Goal: Task Accomplishment & Management: Use online tool/utility

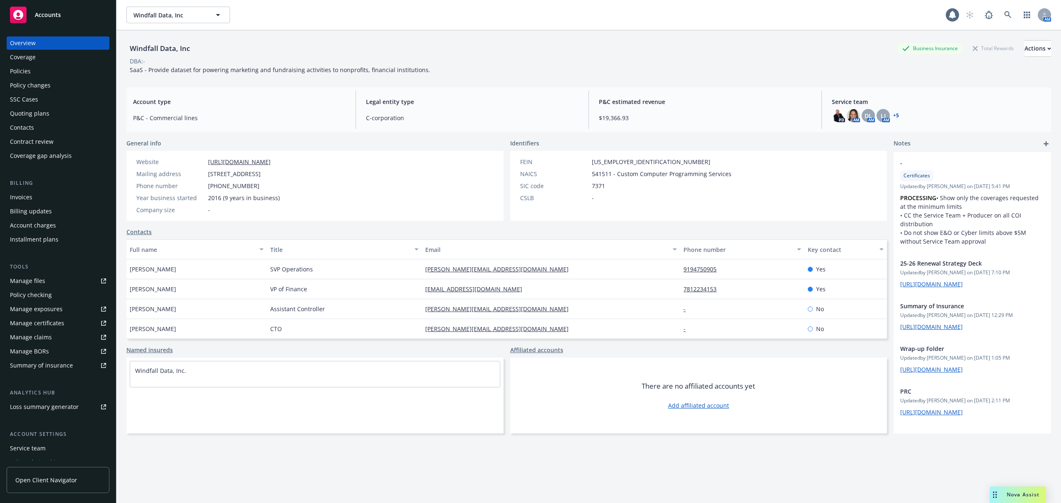
click at [58, 405] on div "Loss summary generator" at bounding box center [44, 406] width 69 height 13
click at [35, 71] on div "Policies" at bounding box center [58, 71] width 96 height 13
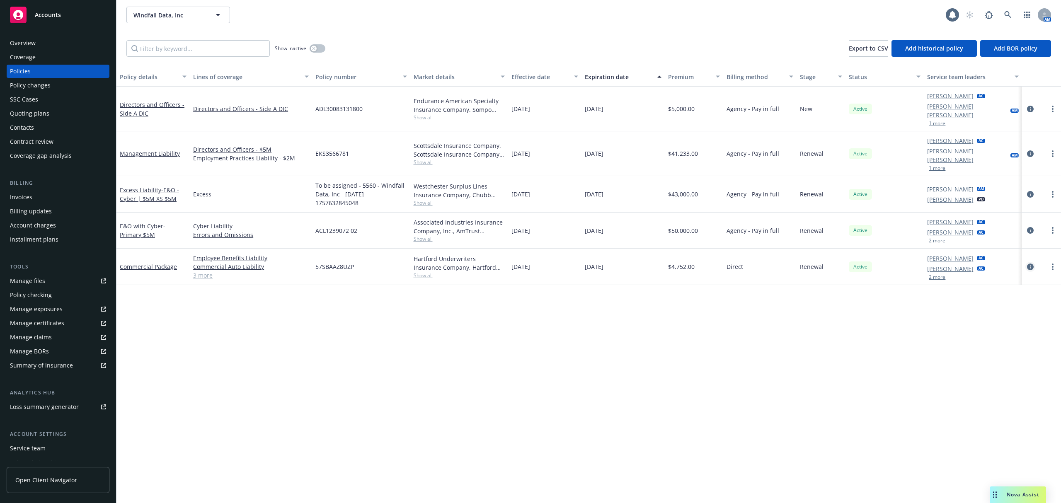
click at [1029, 264] on icon "circleInformation" at bounding box center [1030, 267] width 7 height 7
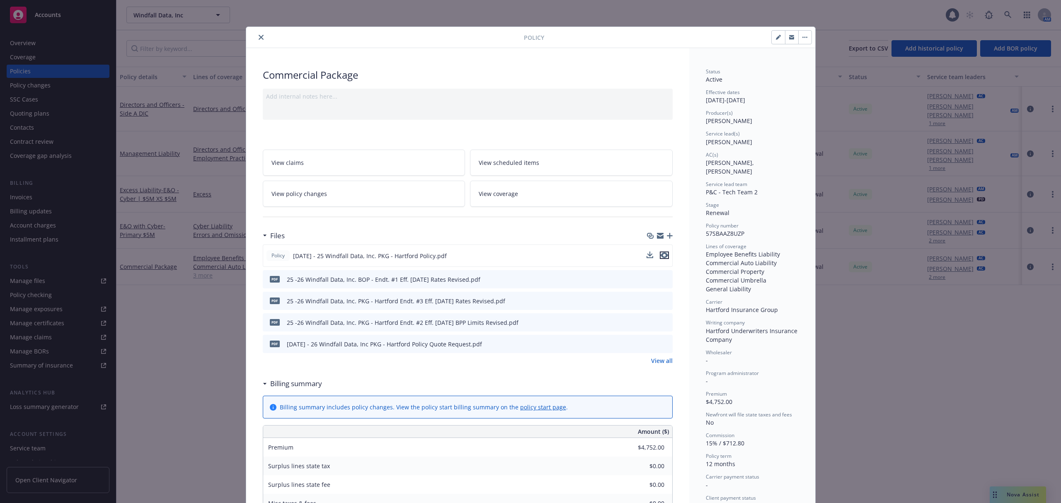
click at [661, 256] on icon "preview file" at bounding box center [664, 255] width 7 height 6
click at [259, 36] on icon "close" at bounding box center [261, 37] width 5 height 5
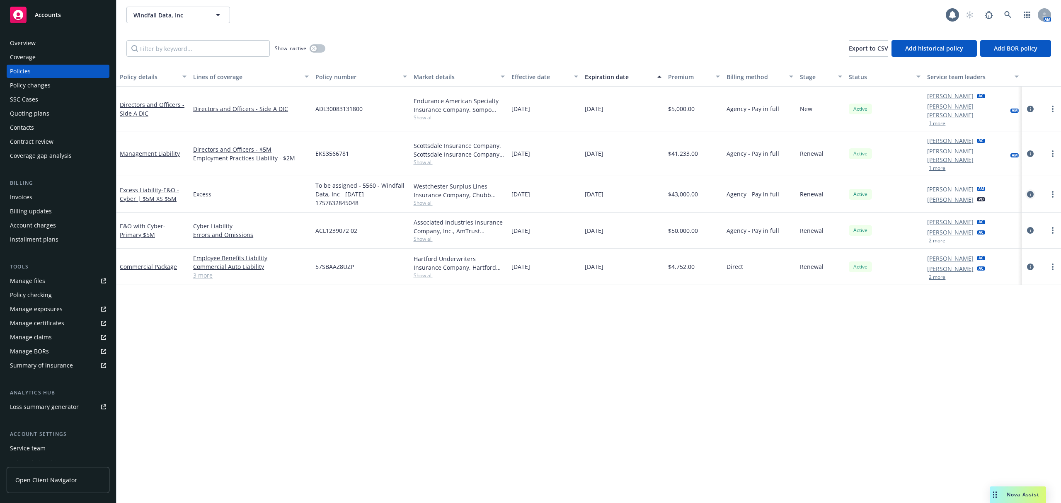
click at [1032, 189] on link "circleInformation" at bounding box center [1030, 194] width 10 height 10
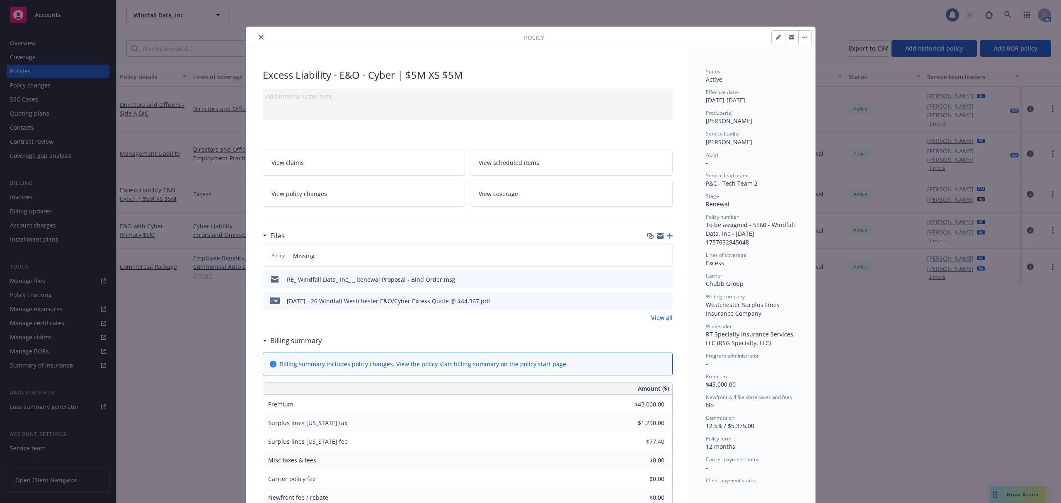
click at [776, 36] on icon "button" at bounding box center [778, 37] width 5 height 5
select select "RENEWAL"
select select "12"
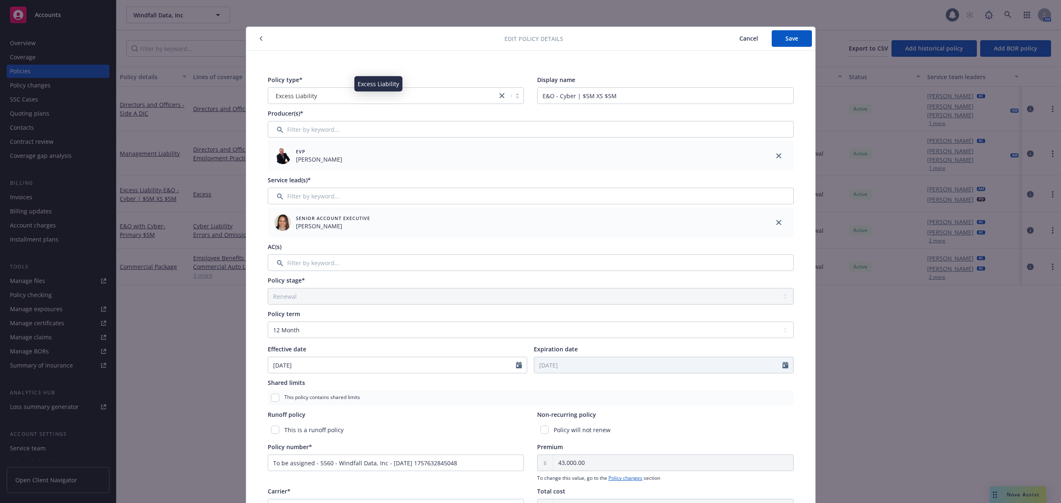
click at [365, 96] on div "Excess Liability" at bounding box center [382, 96] width 221 height 9
click at [365, 67] on div "Policy type* option Excess Liability selected, 52 of 145. 145 results available…" at bounding box center [530, 351] width 569 height 601
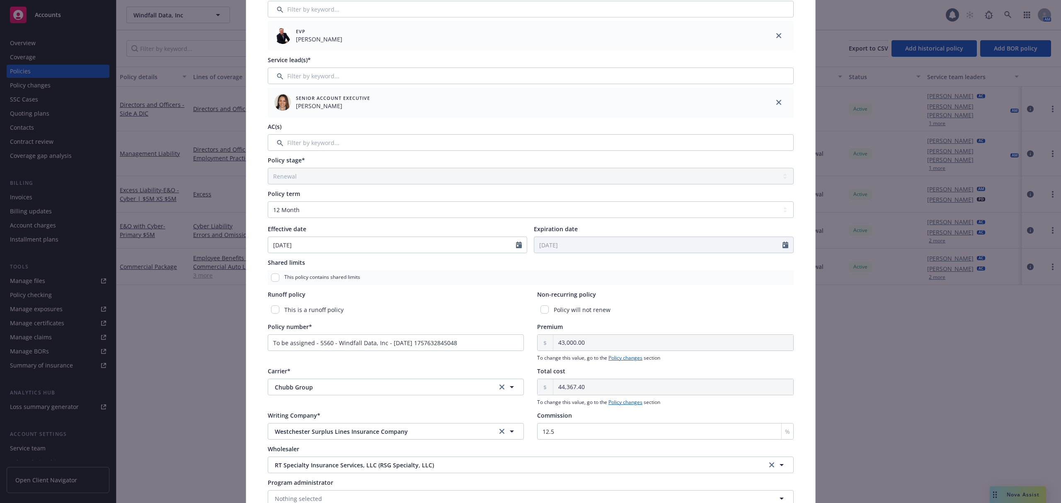
scroll to position [176, 0]
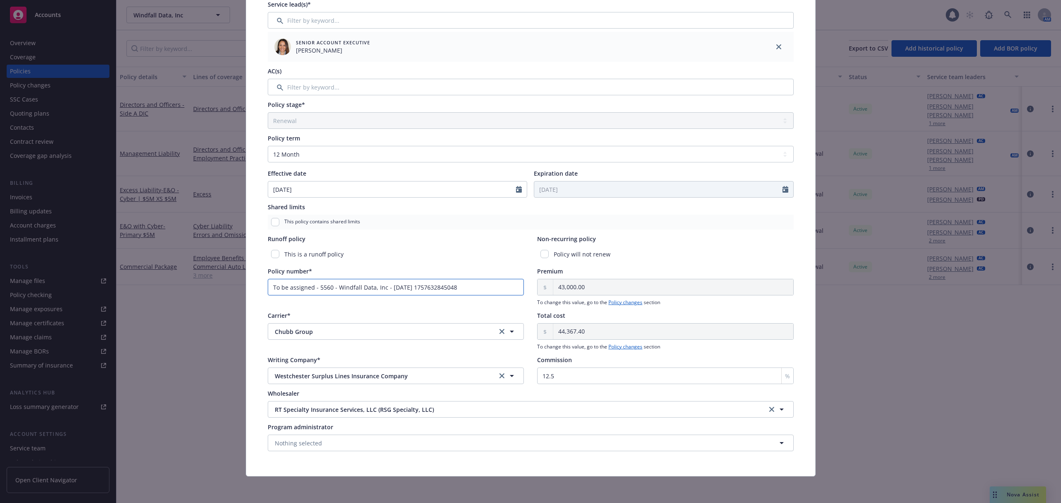
drag, startPoint x: 434, startPoint y: 288, endPoint x: 214, endPoint y: 269, distance: 220.8
click at [214, 269] on div "Edit policy details Cancel Save Policy type* Excess Liability Display name E&O …" at bounding box center [530, 251] width 1061 height 503
paste input "G72596286 004"
type input "G72596286 004"
click at [214, 269] on div "Edit policy details Cancel Save Policy type* Excess Liability Display name E&O …" at bounding box center [530, 251] width 1061 height 503
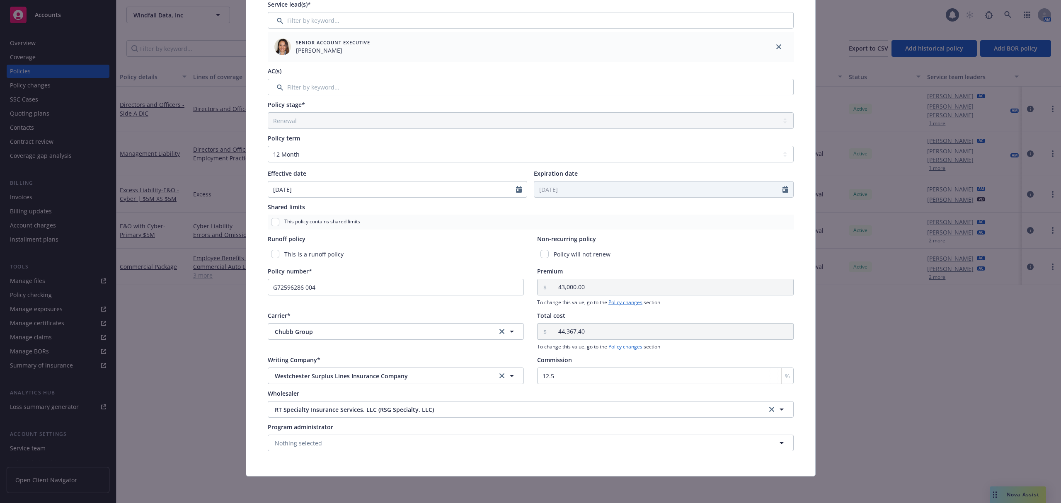
scroll to position [0, 0]
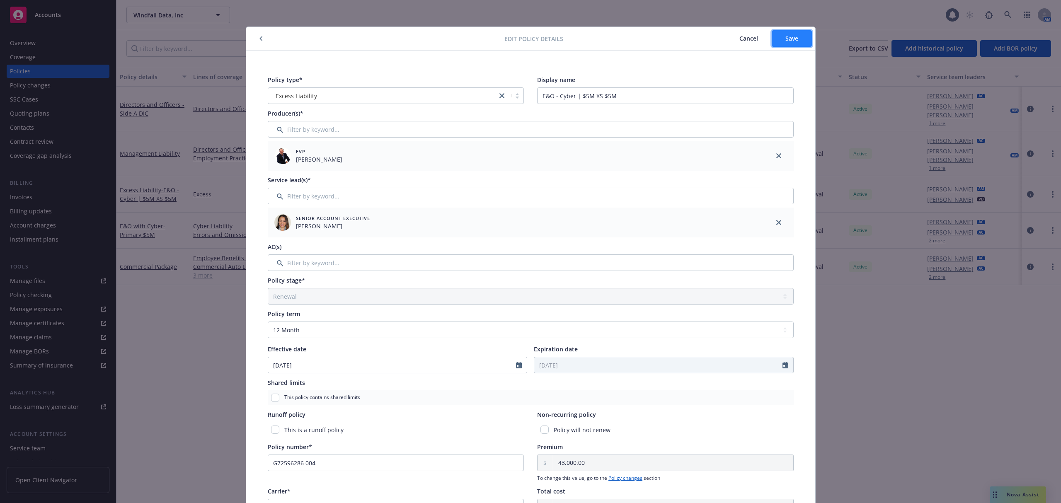
click at [796, 38] on button "Save" at bounding box center [792, 38] width 40 height 17
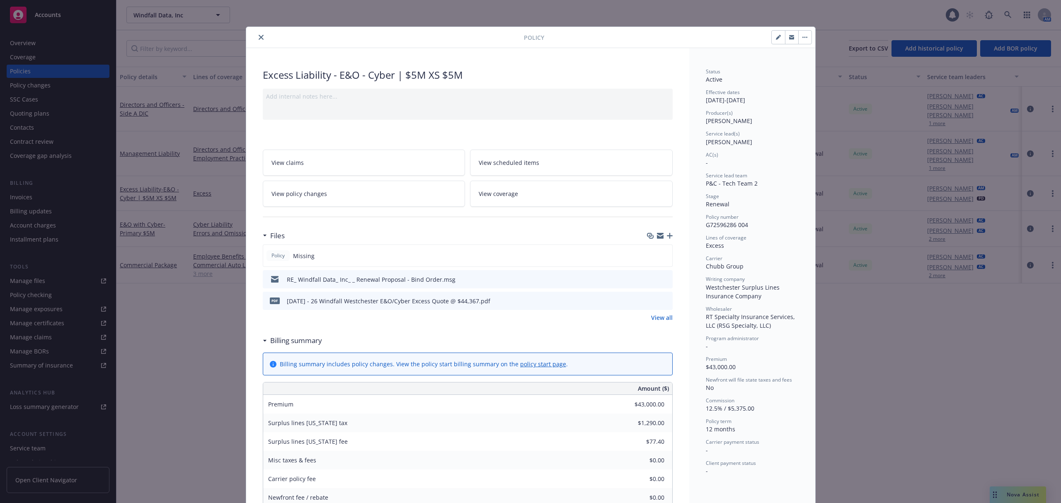
click at [259, 39] on icon "close" at bounding box center [261, 37] width 5 height 5
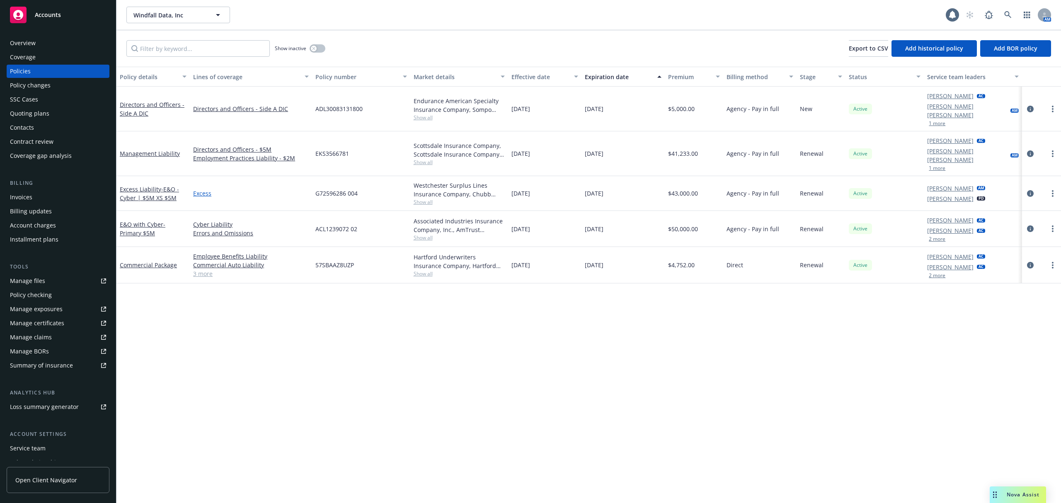
click at [199, 189] on link "Excess" at bounding box center [251, 193] width 116 height 9
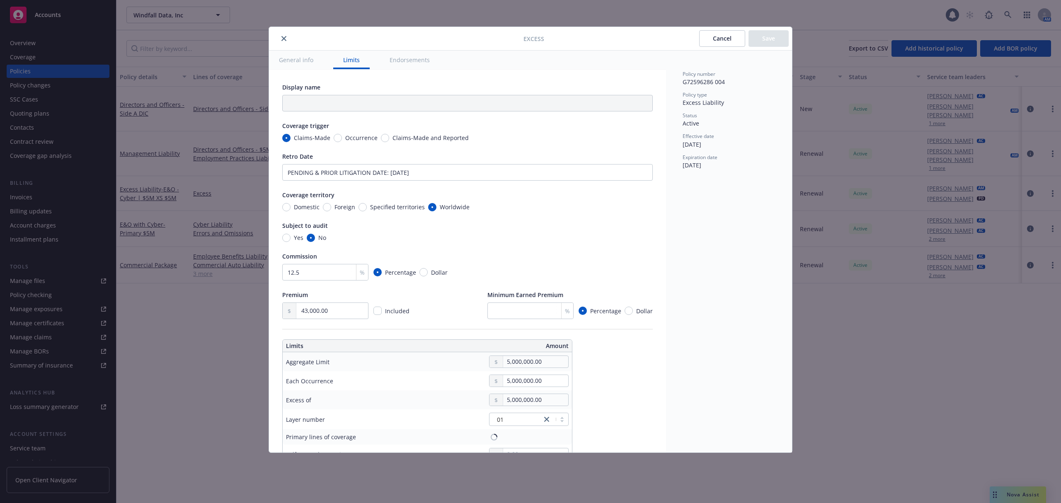
type textarea "x"
type input "Cyber Liability, Errors and Omissions $5M excess of $5M"
click at [466, 108] on input "Cyber Liability, Errors and Omissions $5M excess of $5M" at bounding box center [467, 103] width 370 height 17
click at [327, 100] on input "Cyber Liability, Errors and Omissions $5M excess of $5M" at bounding box center [467, 103] width 370 height 17
click at [457, 104] on input "Cyber Liability, Errors and Omissions $5M excess of $5M" at bounding box center [467, 103] width 370 height 17
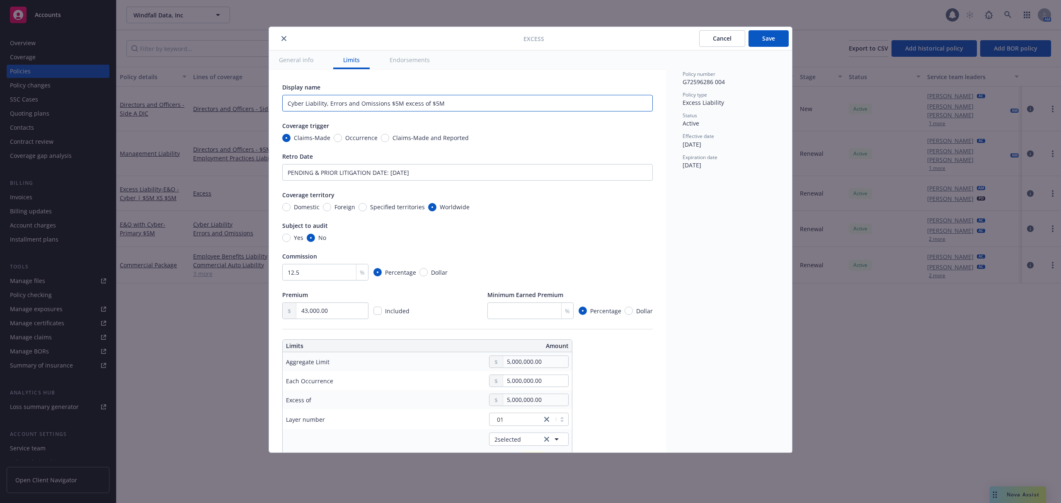
drag, startPoint x: 466, startPoint y: 102, endPoint x: 208, endPoint y: 106, distance: 257.8
click at [208, 106] on div "Excess Cancel Save General info Limits Endorsements Display name Cyber Liabilit…" at bounding box center [530, 251] width 1061 height 503
paste input "Errors and Omissions, Cyber Liability $5M excess of $10"
type textarea "x"
type input "Errors and Omissions, Cyber Liability $5M excess of $10M"
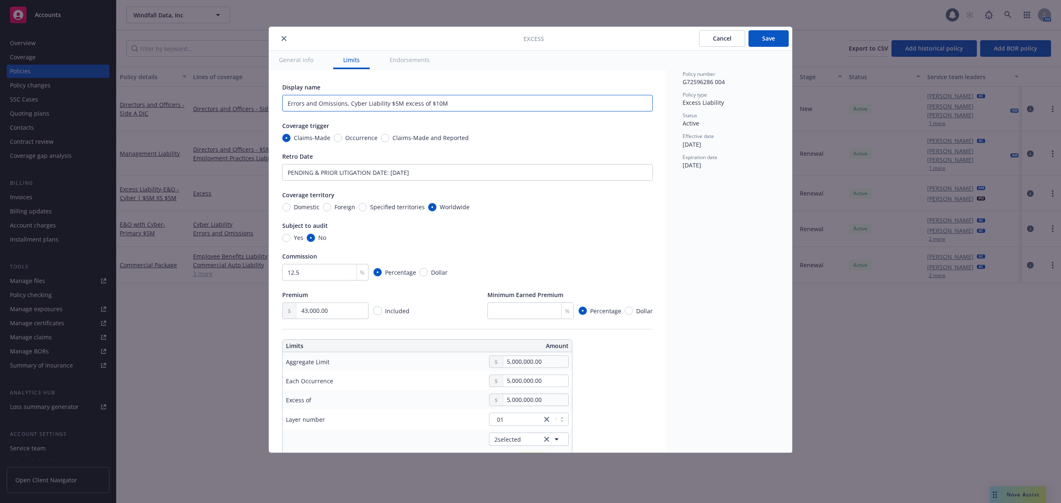
type textarea "x"
type input "Cyber Liability, Errors and Omissions $5M excess of $5M"
click at [566, 146] on div "Display name Cyber Liability, Errors and Omissions $5M excess of $5M Coverage t…" at bounding box center [467, 201] width 370 height 236
click at [317, 62] on button "General info" at bounding box center [296, 60] width 54 height 19
click at [287, 61] on button "General info" at bounding box center [296, 60] width 54 height 19
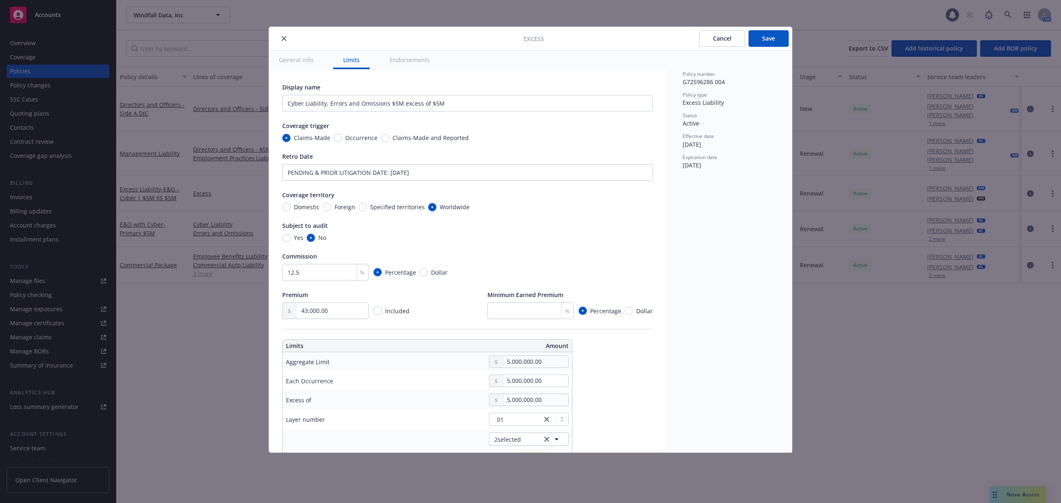
scroll to position [115, 0]
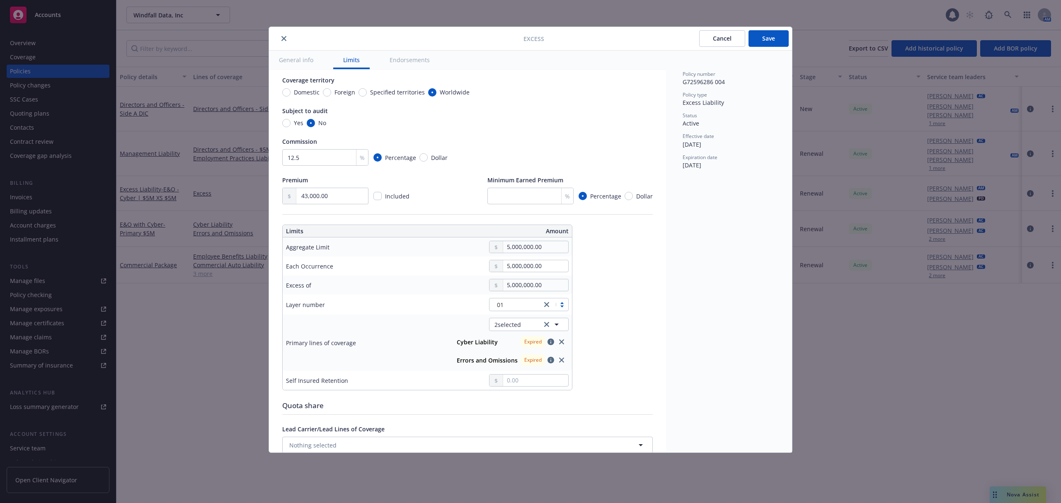
click at [279, 37] on button "close" at bounding box center [284, 39] width 10 height 10
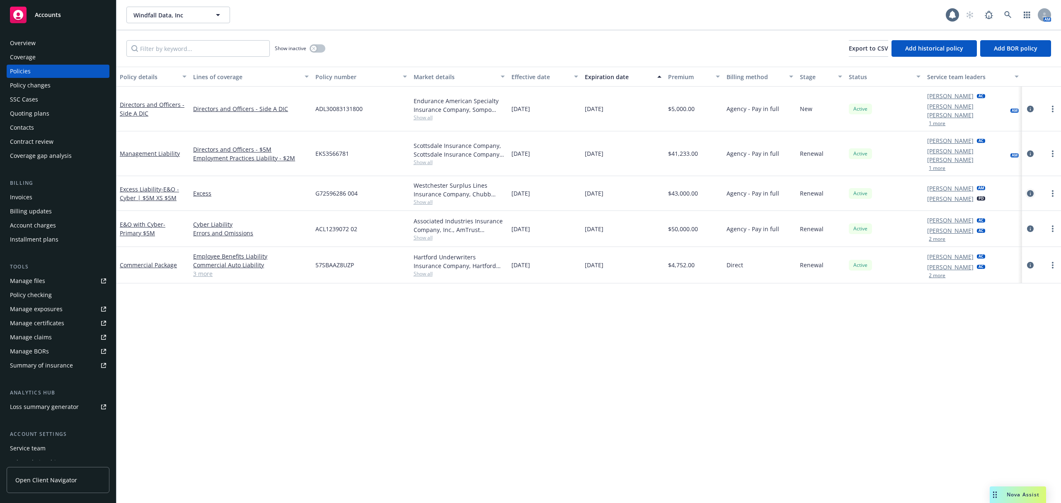
click at [1027, 190] on icon "circleInformation" at bounding box center [1030, 193] width 7 height 7
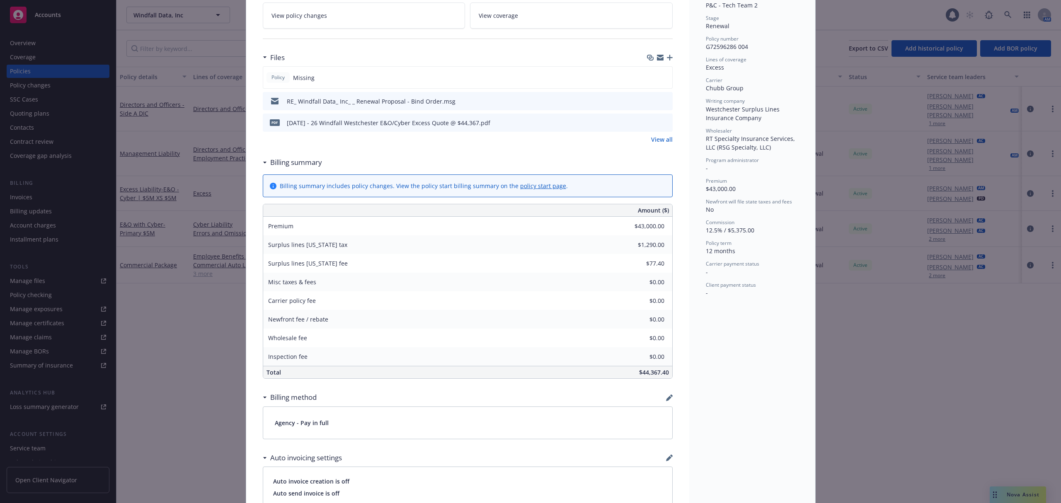
scroll to position [373, 0]
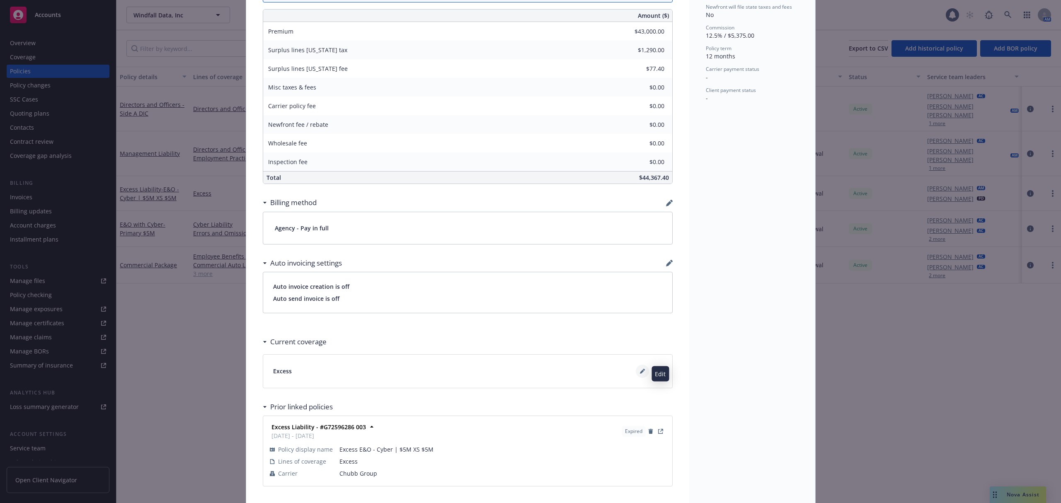
click at [636, 377] on button at bounding box center [642, 371] width 13 height 13
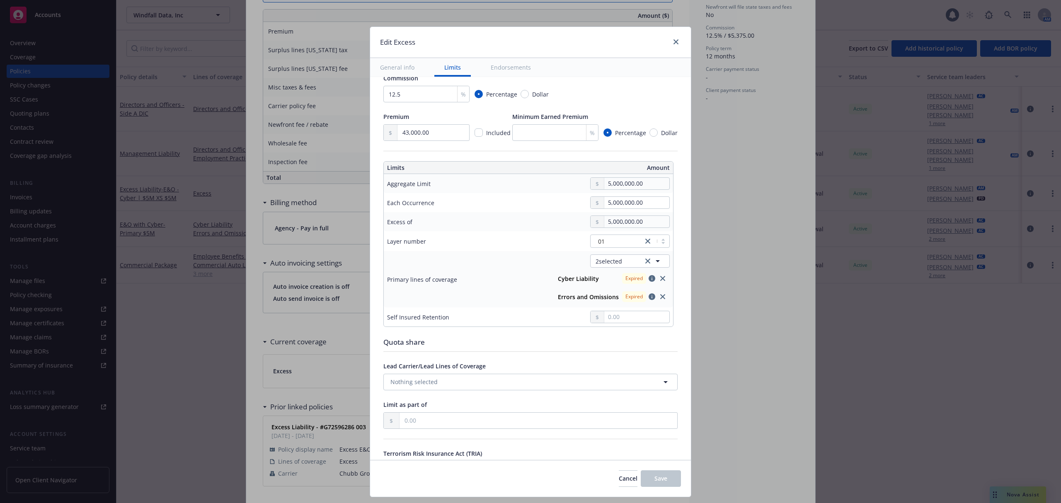
scroll to position [186, 0]
click at [625, 263] on button "2 selected" at bounding box center [630, 260] width 80 height 13
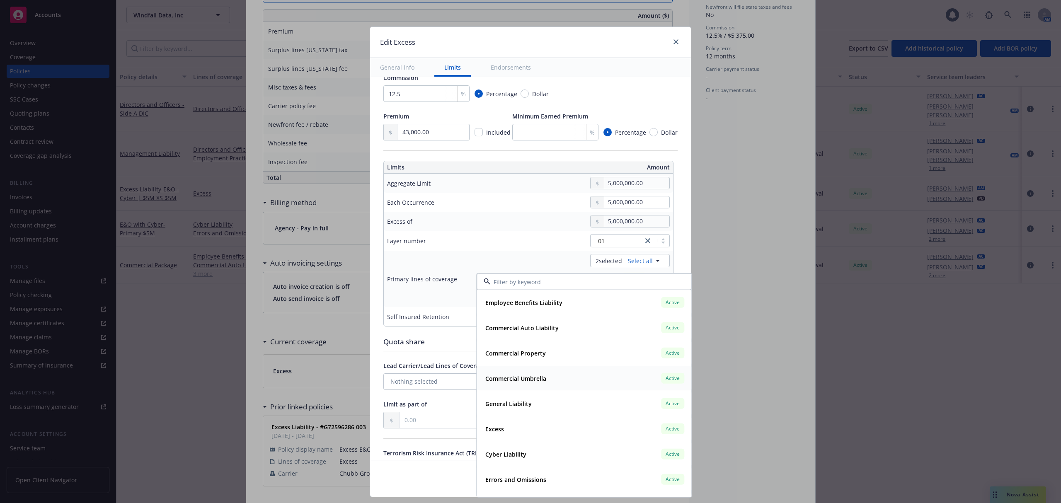
scroll to position [34, 0]
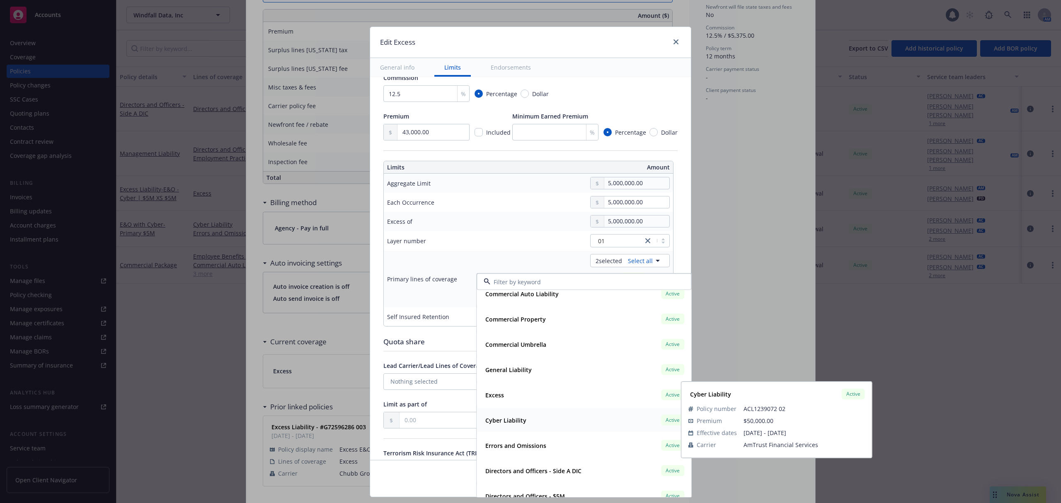
click at [501, 422] on strong "Cyber Liability" at bounding box center [505, 420] width 41 height 8
type textarea "x"
type input "$5M excess of $5M"
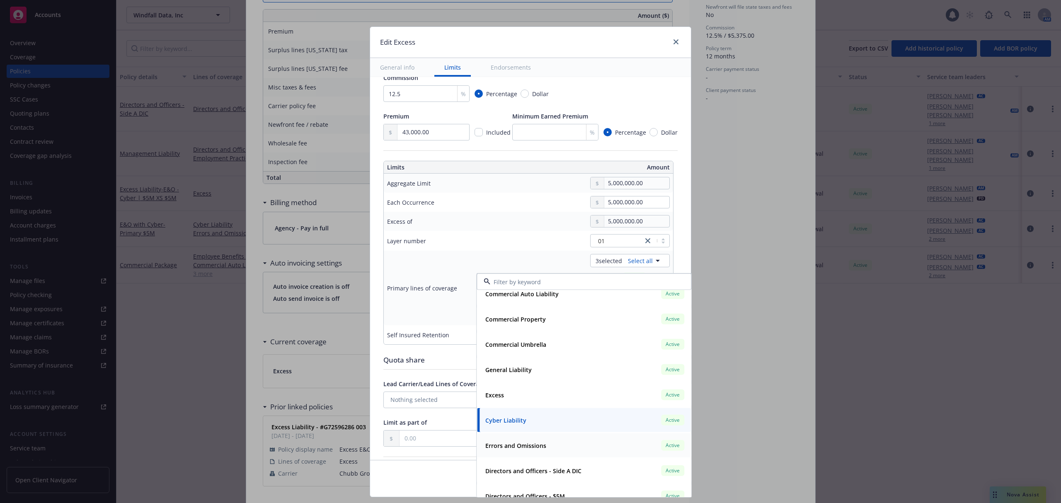
type textarea "x"
type input "E&O with Cyber $5M excess of $5M"
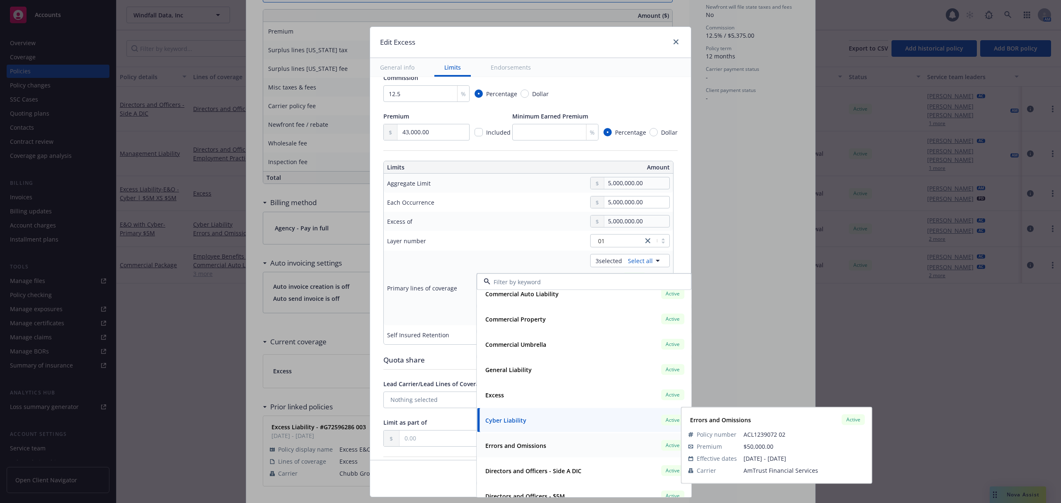
click at [516, 441] on strong "Errors and Omissions" at bounding box center [515, 445] width 61 height 8
type textarea "x"
type input "$5M excess of $5M"
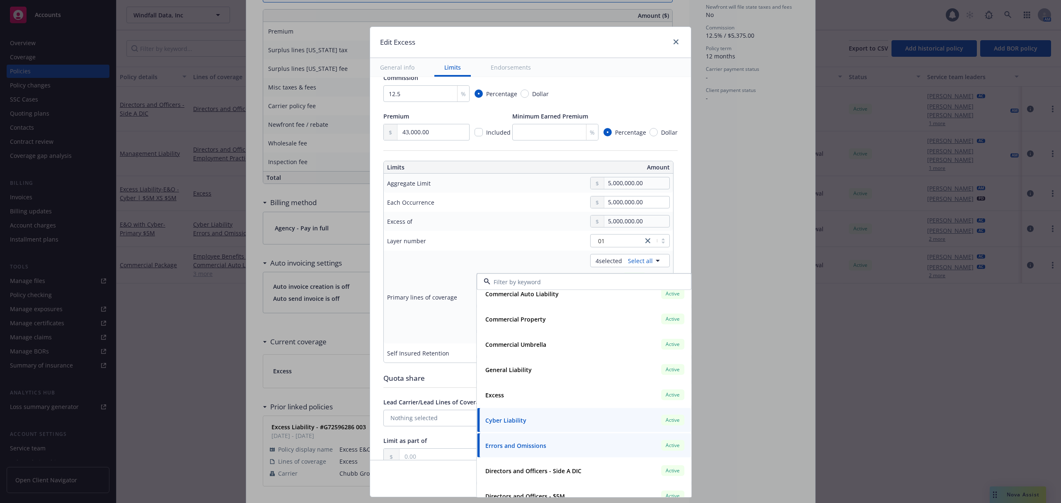
type textarea "x"
type input "E&O with Cyber $5M excess of $5M"
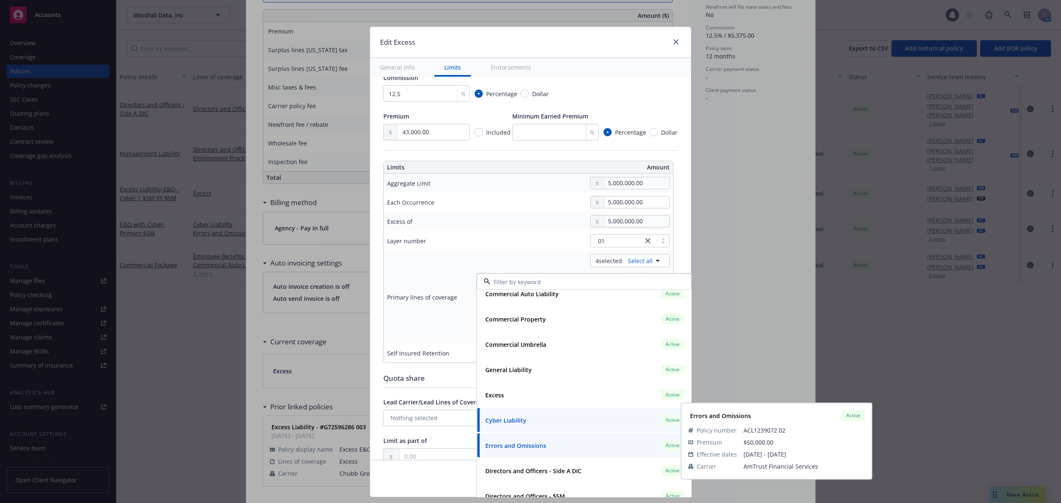
click at [516, 247] on div "01" at bounding box center [590, 240] width 158 height 13
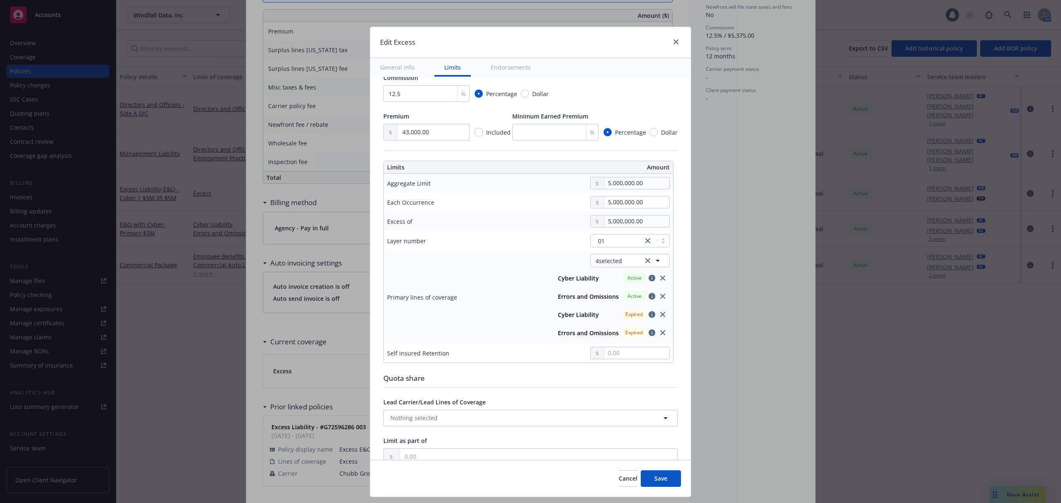
click at [660, 317] on icon "close" at bounding box center [662, 314] width 5 height 5
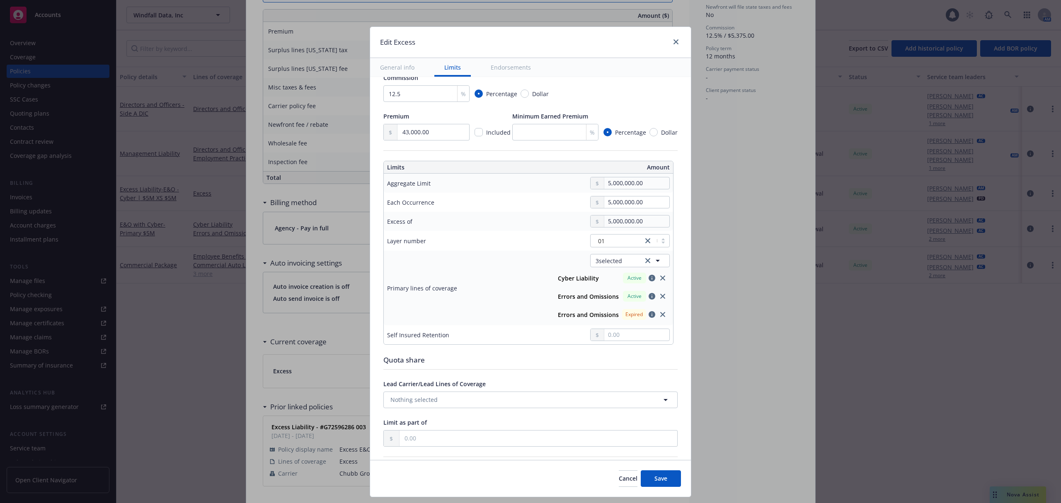
type textarea "x"
type input "$5M excess of $5M"
type textarea "x"
type input "E&O with Cyber $5M excess of $5M"
drag, startPoint x: 652, startPoint y: 319, endPoint x: 655, endPoint y: 323, distance: 5.4
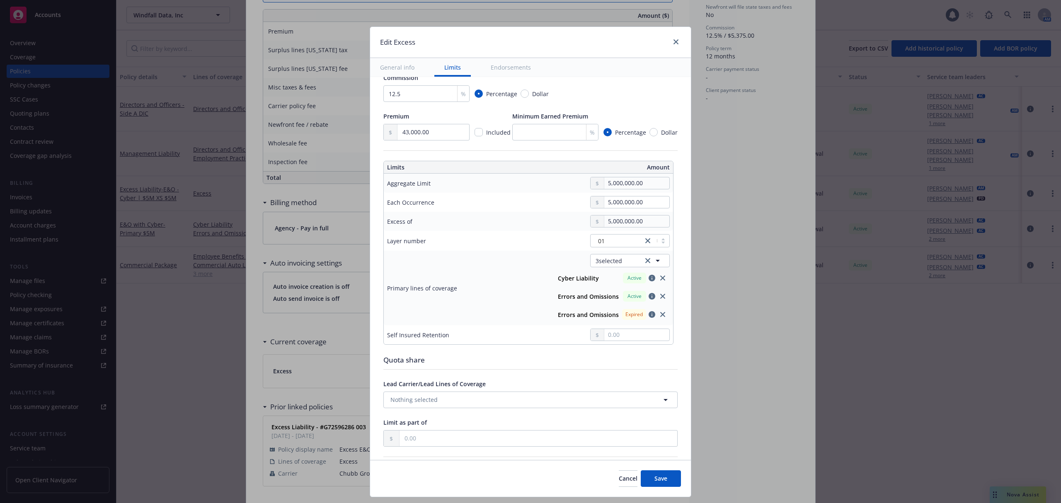
click at [655, 322] on div "Expired" at bounding box center [644, 314] width 49 height 14
click at [660, 315] on icon "close" at bounding box center [662, 314] width 5 height 5
type textarea "x"
type input "$5M excess of $5M"
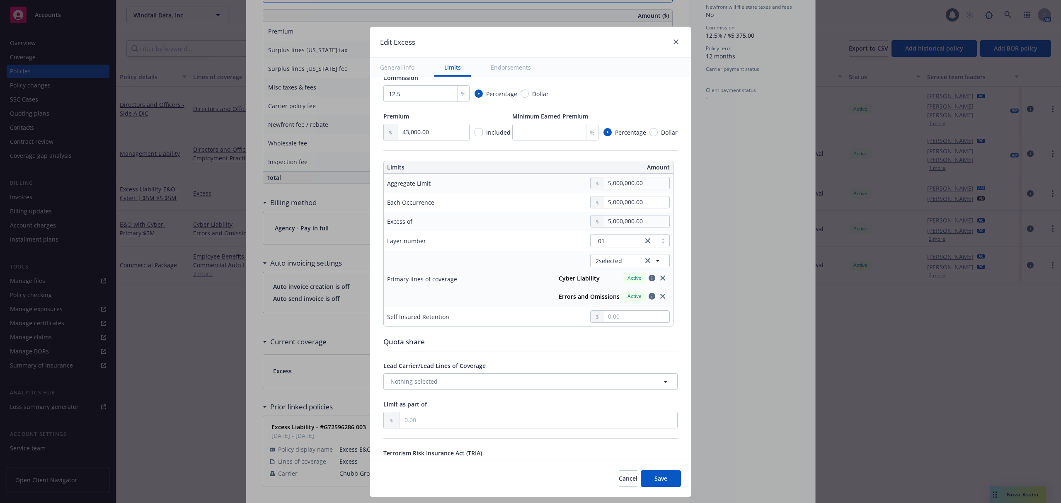
type textarea "x"
type input "Cyber Liability, Errors and Omissions $5M excess of $5M"
click at [652, 476] on button "Save" at bounding box center [661, 478] width 40 height 17
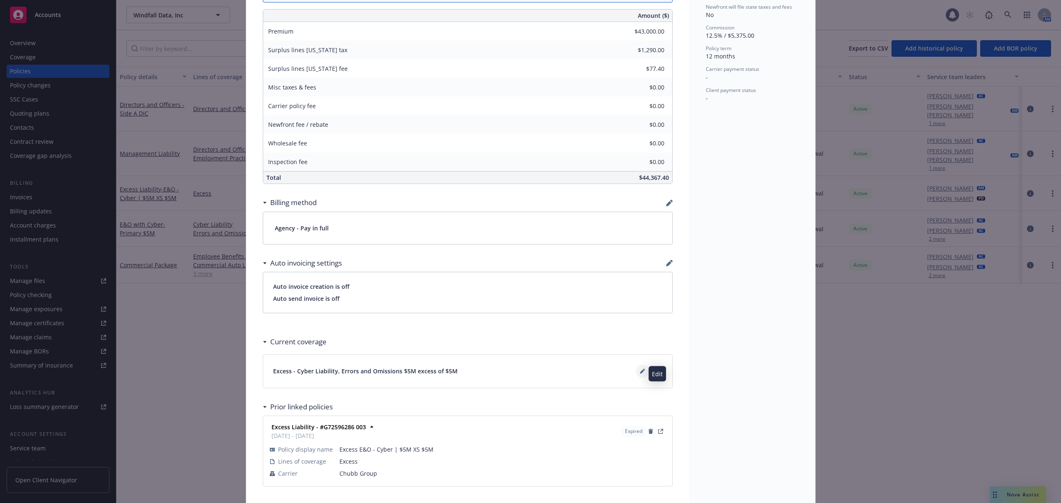
click at [636, 370] on button at bounding box center [642, 371] width 13 height 13
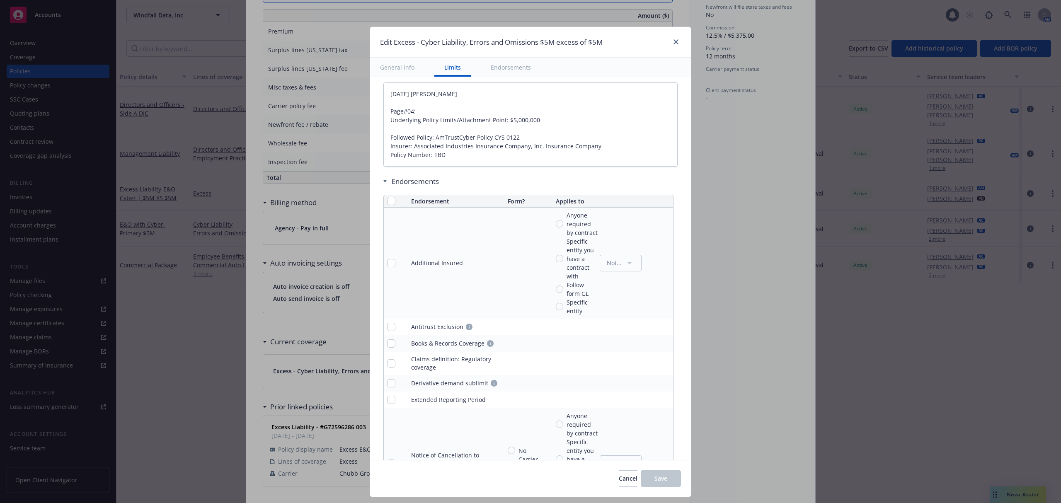
scroll to position [82, 0]
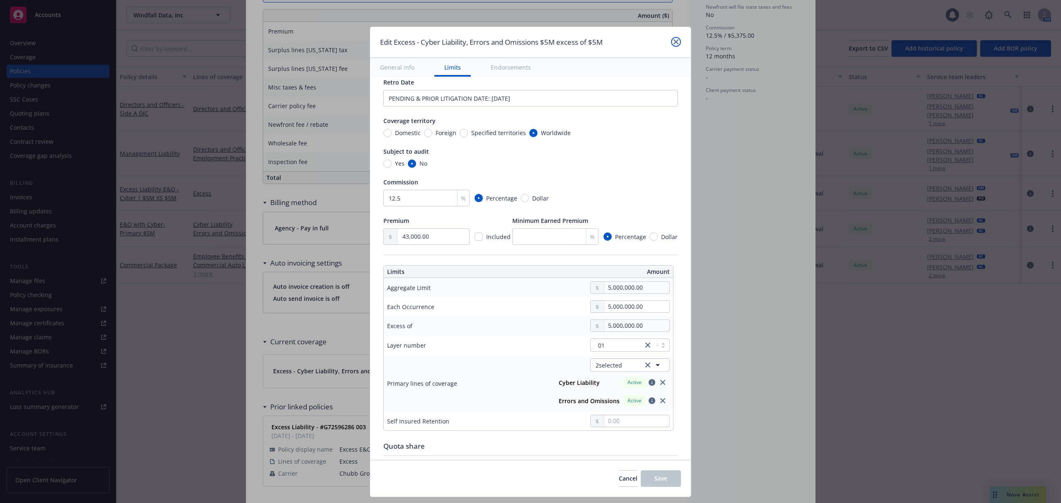
click at [674, 40] on icon "close" at bounding box center [675, 41] width 5 height 5
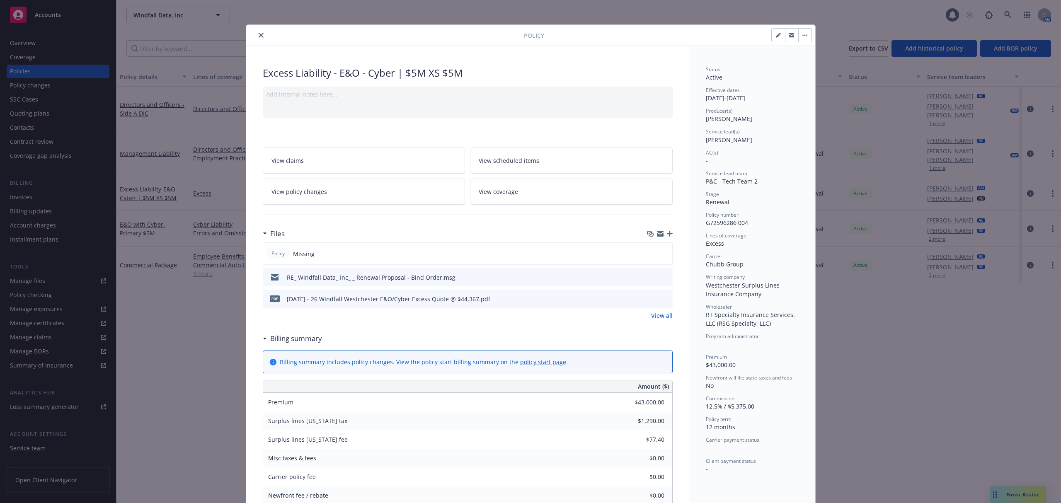
scroll to position [0, 0]
drag, startPoint x: 626, startPoint y: 501, endPoint x: 554, endPoint y: 255, distance: 255.5
click at [554, 255] on div "Policy Missing" at bounding box center [468, 255] width 410 height 22
click at [668, 236] on div "Excess Liability - E&O - Cyber | $5M XS $5M Add internal notes here... View cla…" at bounding box center [467, 463] width 443 height 831
click at [667, 237] on icon "button" at bounding box center [670, 236] width 6 height 6
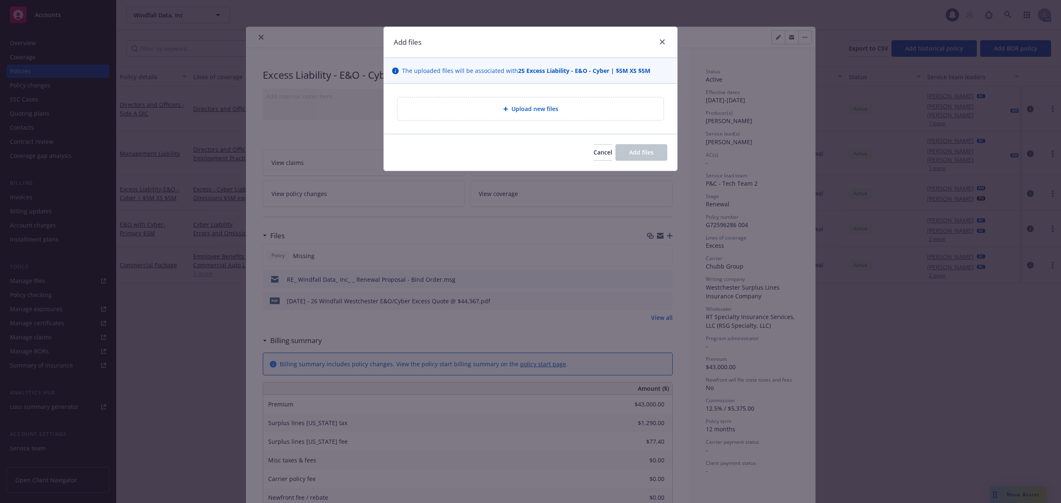
click at [496, 117] on div "Upload new files" at bounding box center [530, 108] width 266 height 23
type textarea "x"
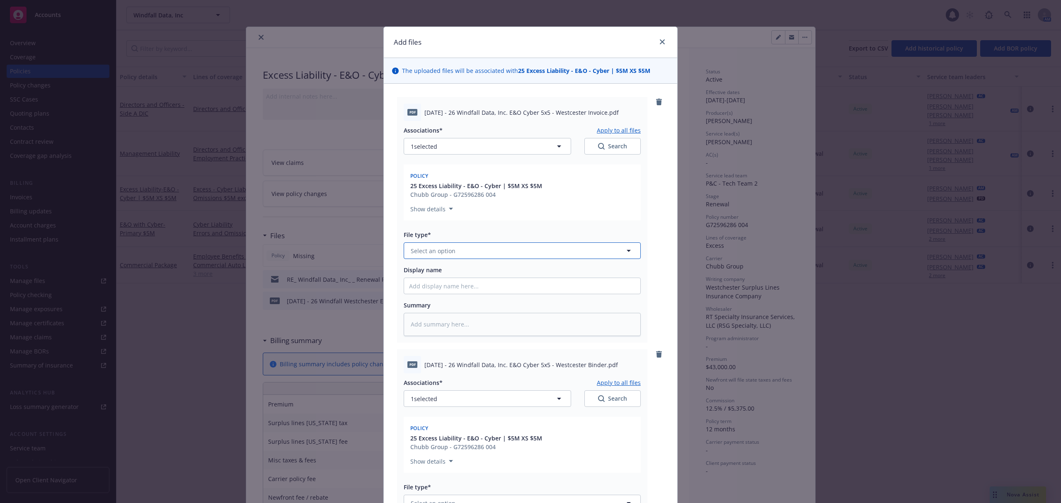
click at [439, 252] on span "Select an option" at bounding box center [433, 251] width 45 height 9
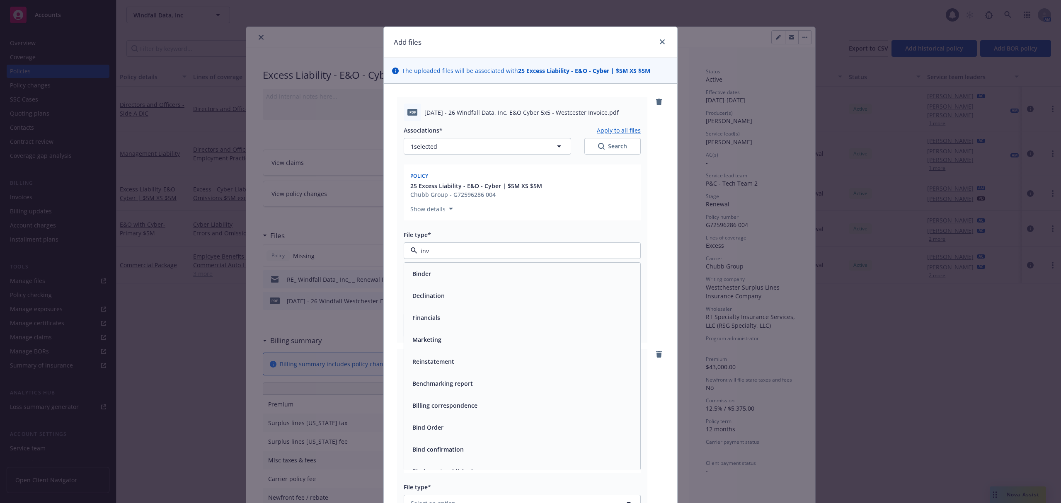
type input "invo"
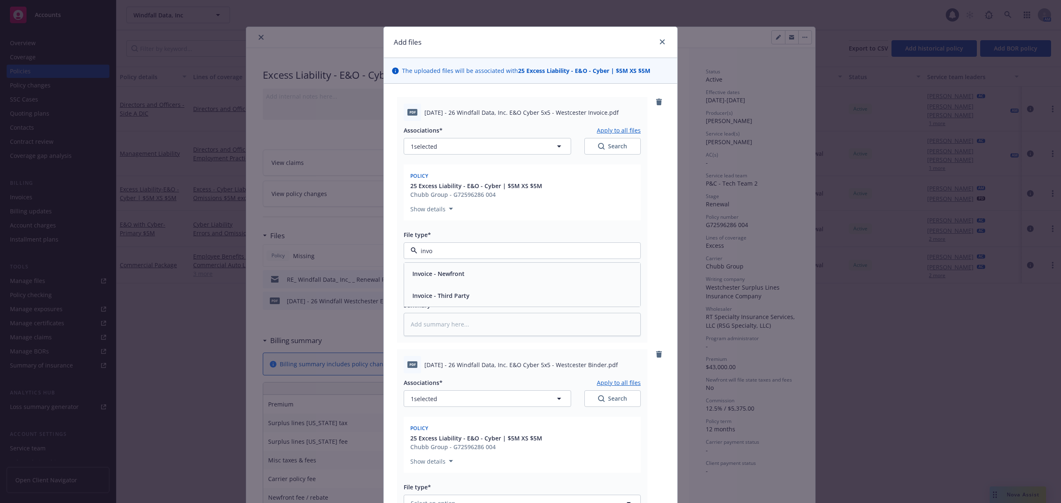
click at [461, 294] on span "Invoice - Third Party" at bounding box center [440, 295] width 57 height 9
type textarea "x"
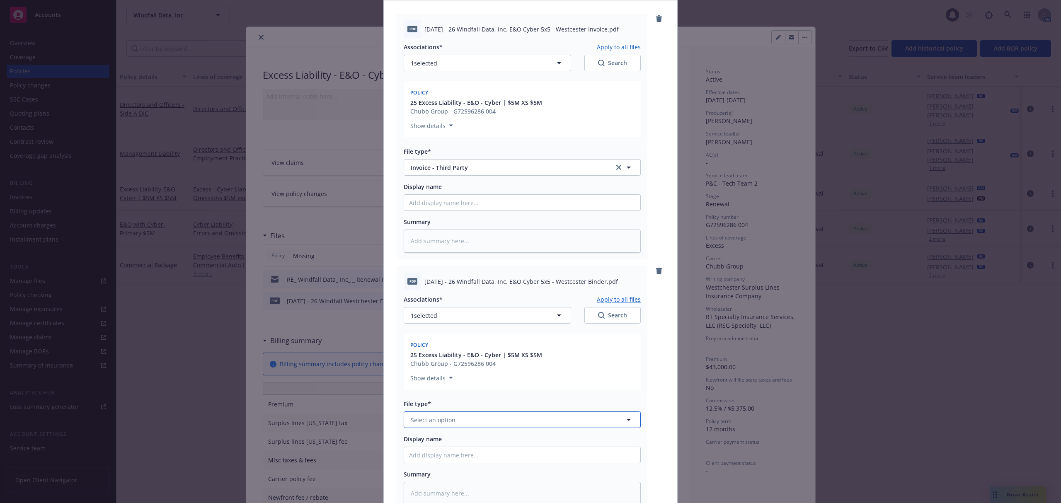
click at [440, 422] on span "Select an option" at bounding box center [433, 420] width 45 height 9
type input "bin"
click at [440, 442] on div "Binder" at bounding box center [522, 443] width 226 height 12
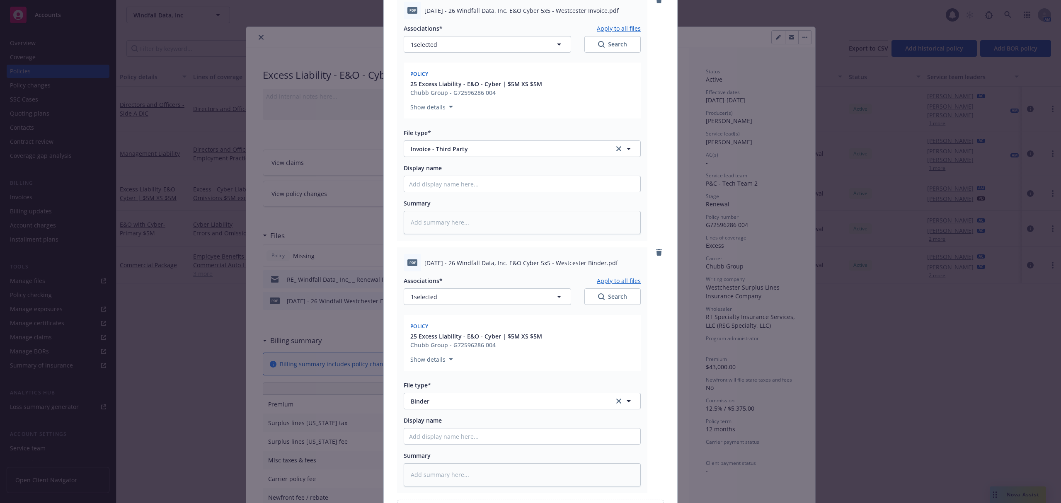
scroll to position [200, 0]
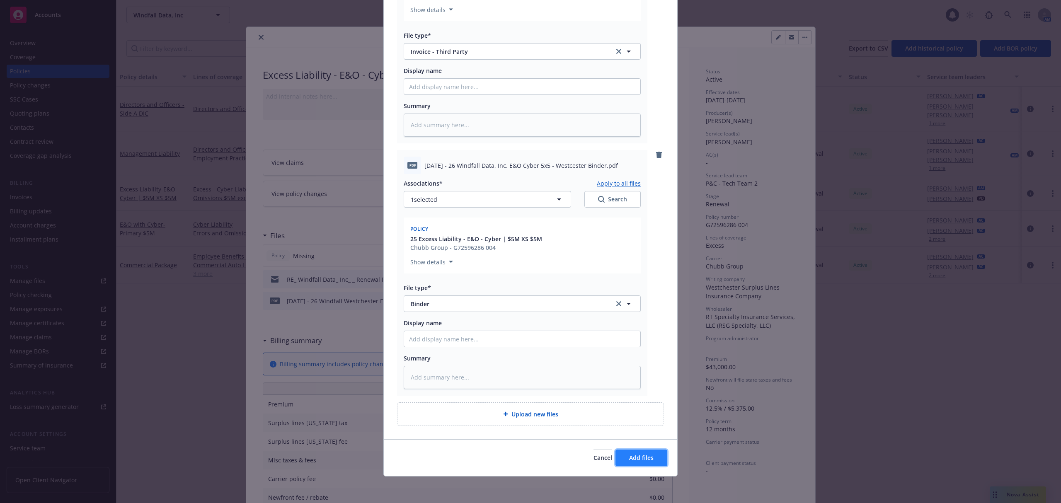
click at [644, 458] on span "Add files" at bounding box center [641, 458] width 24 height 8
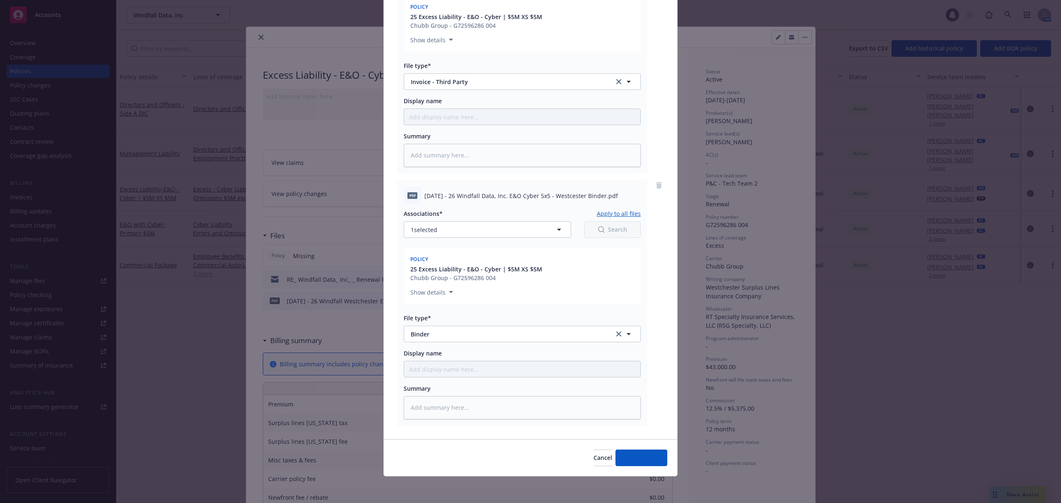
scroll to position [169, 0]
type textarea "x"
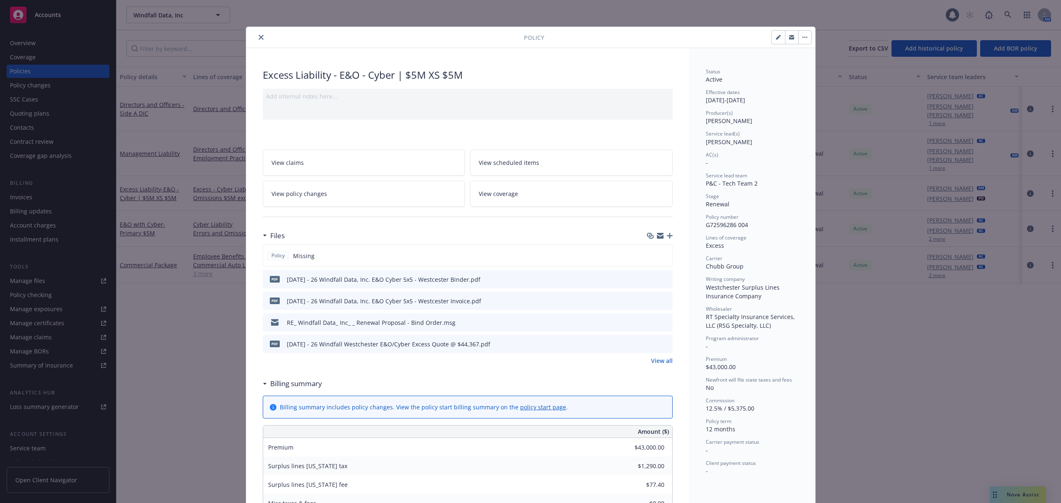
click at [648, 341] on icon "download file" at bounding box center [651, 343] width 7 height 7
click at [648, 281] on icon "download file" at bounding box center [651, 279] width 7 height 7
click at [259, 35] on icon "close" at bounding box center [261, 37] width 5 height 5
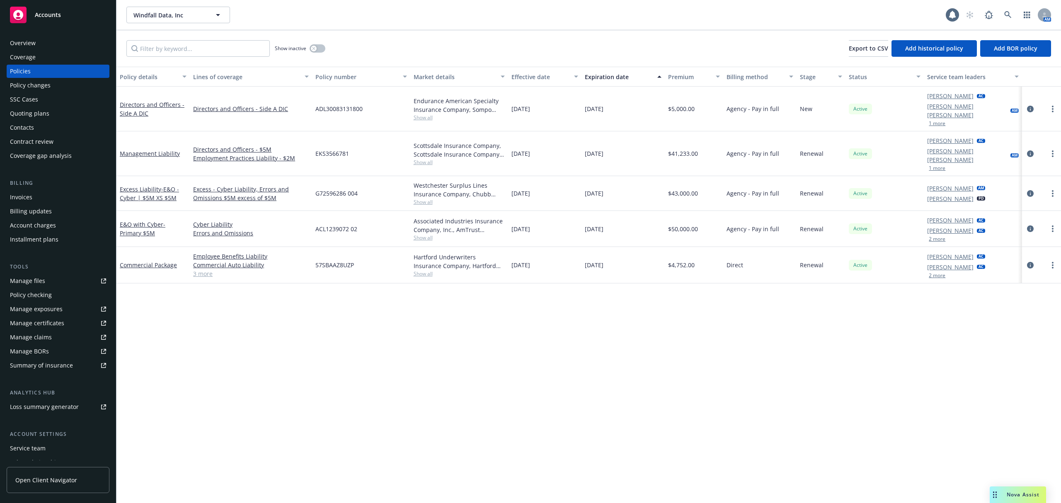
click at [49, 298] on div "Policy checking" at bounding box center [31, 294] width 42 height 13
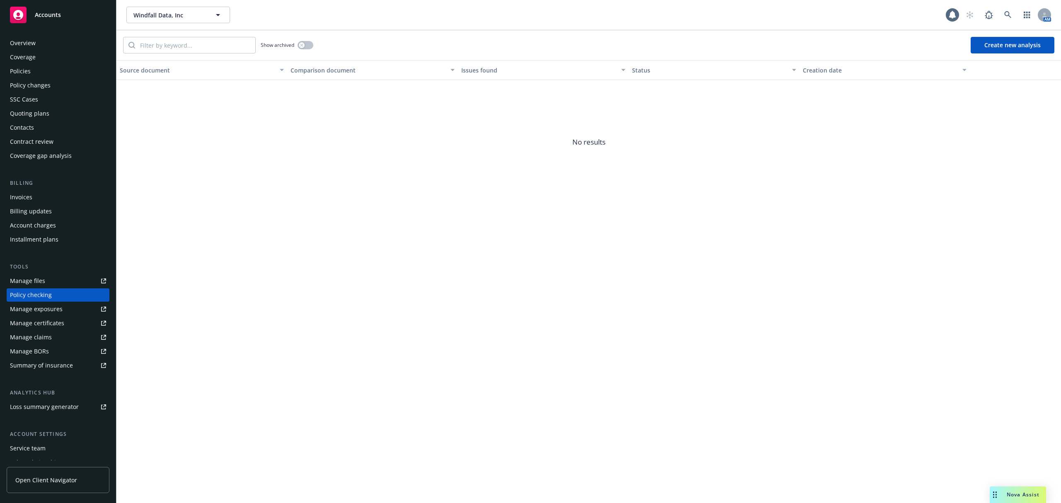
scroll to position [30, 0]
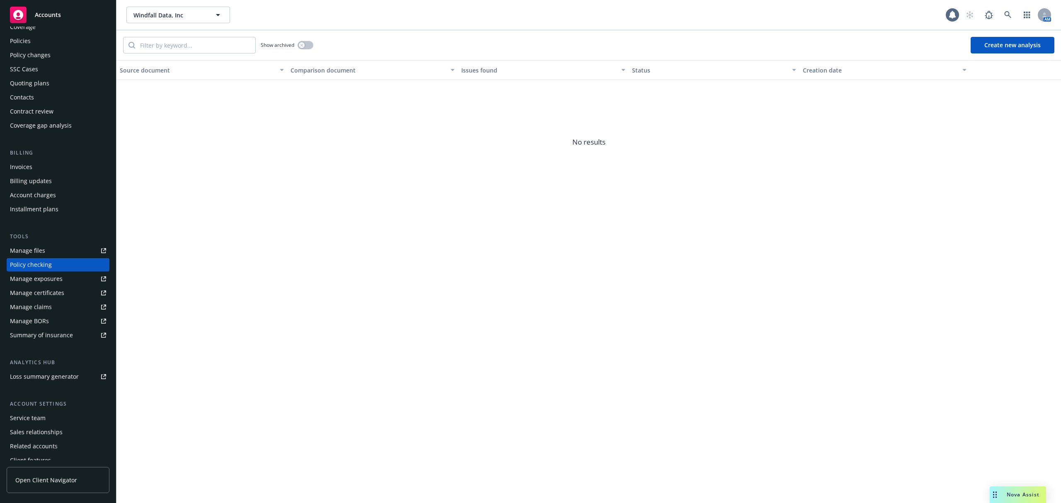
click at [999, 50] on button "Create new analysis" at bounding box center [1012, 45] width 84 height 17
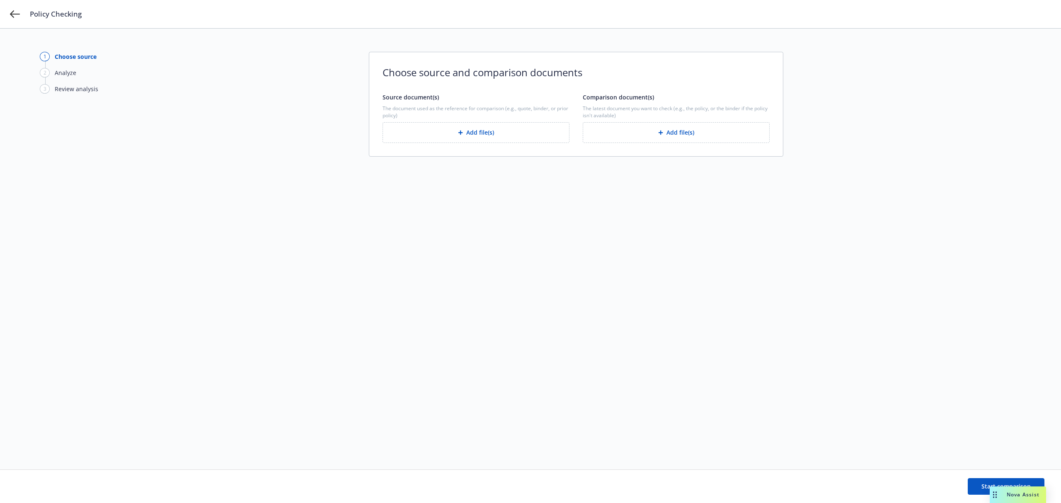
click at [521, 132] on button "Add file(s)" at bounding box center [475, 132] width 187 height 21
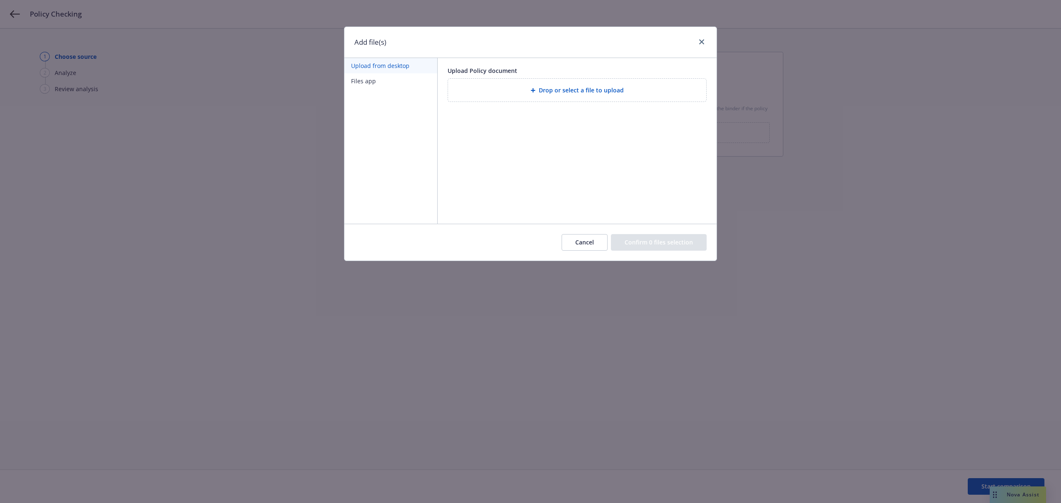
click at [532, 95] on div "Drop or select a file to upload" at bounding box center [577, 90] width 245 height 10
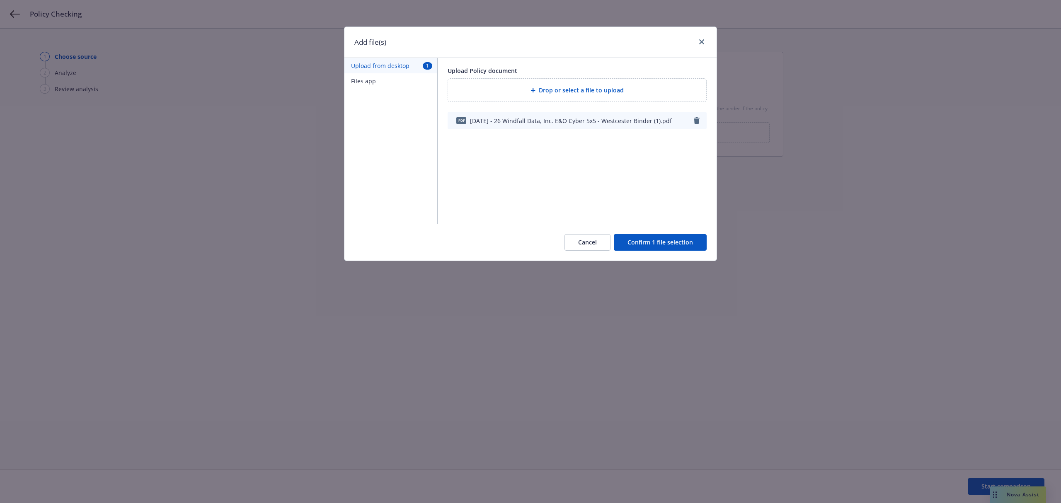
click at [649, 247] on button "Confirm 1 file selection" at bounding box center [660, 242] width 93 height 17
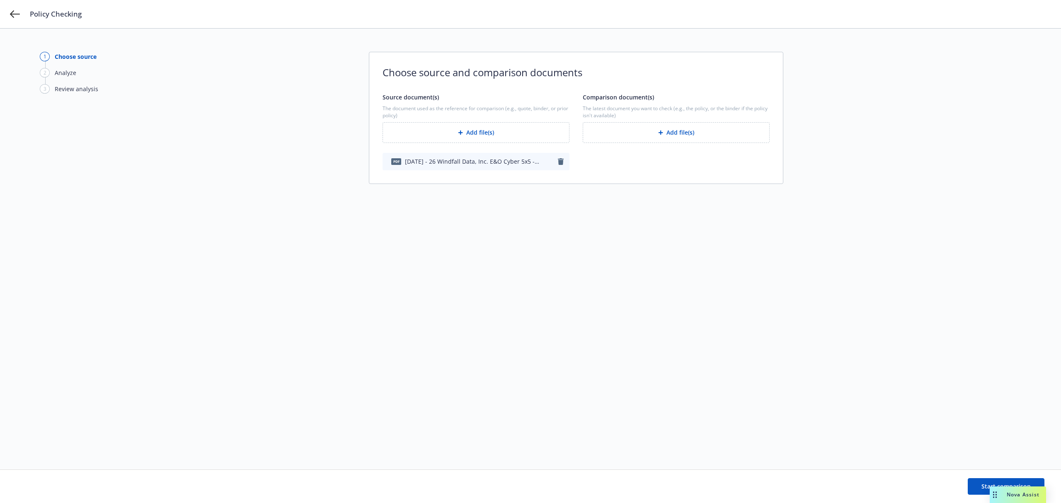
click at [649, 128] on button "Add file(s)" at bounding box center [676, 132] width 187 height 21
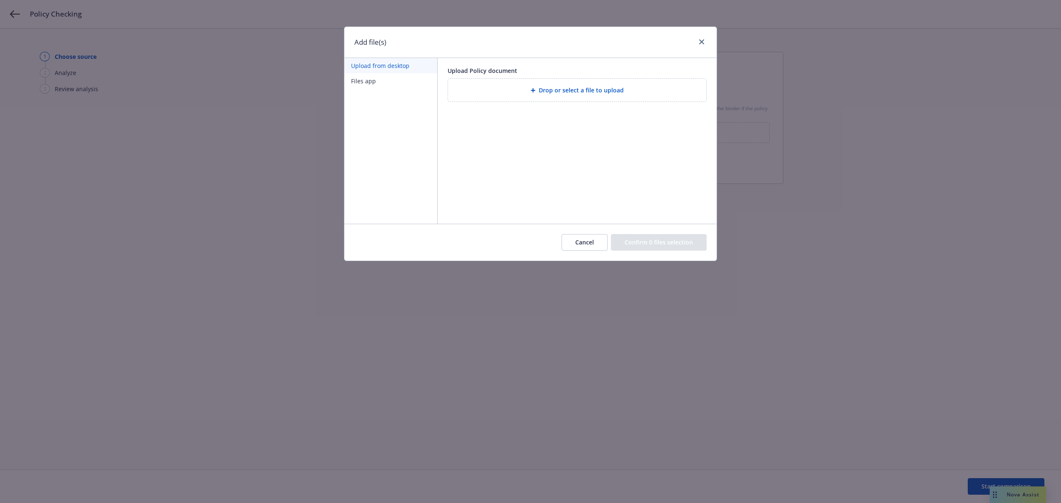
click at [551, 79] on div "Drop or select a file to upload" at bounding box center [577, 90] width 258 height 23
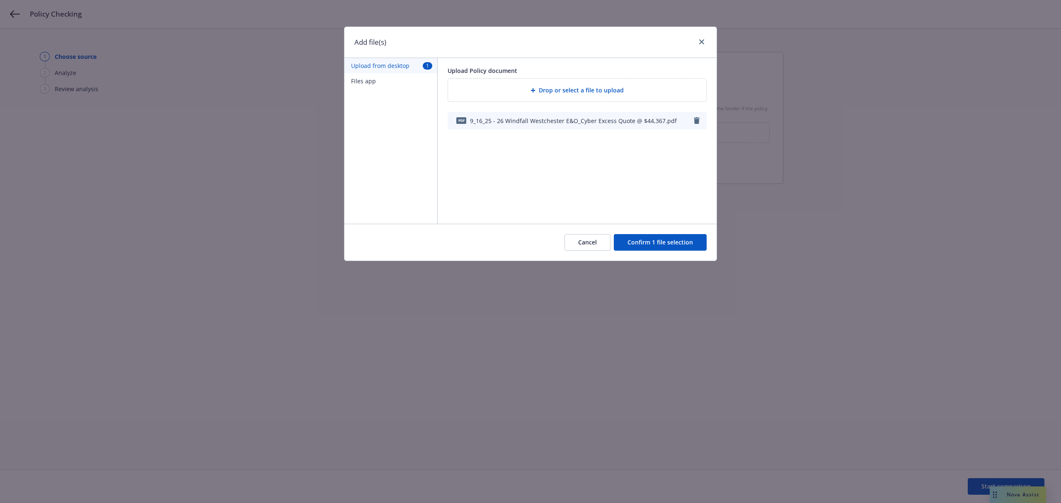
click at [642, 243] on button "Confirm 1 file selection" at bounding box center [660, 242] width 93 height 17
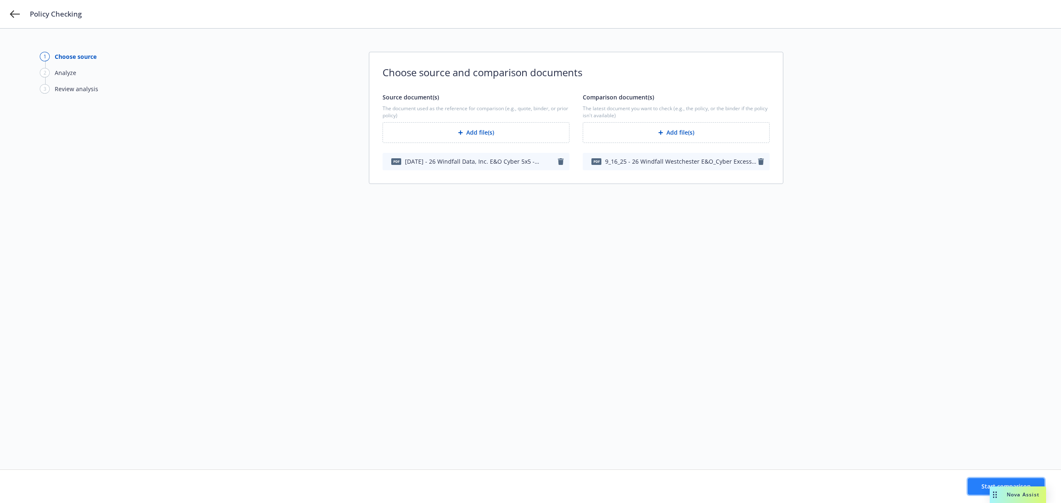
click at [975, 486] on button "Start comparison" at bounding box center [1006, 486] width 77 height 17
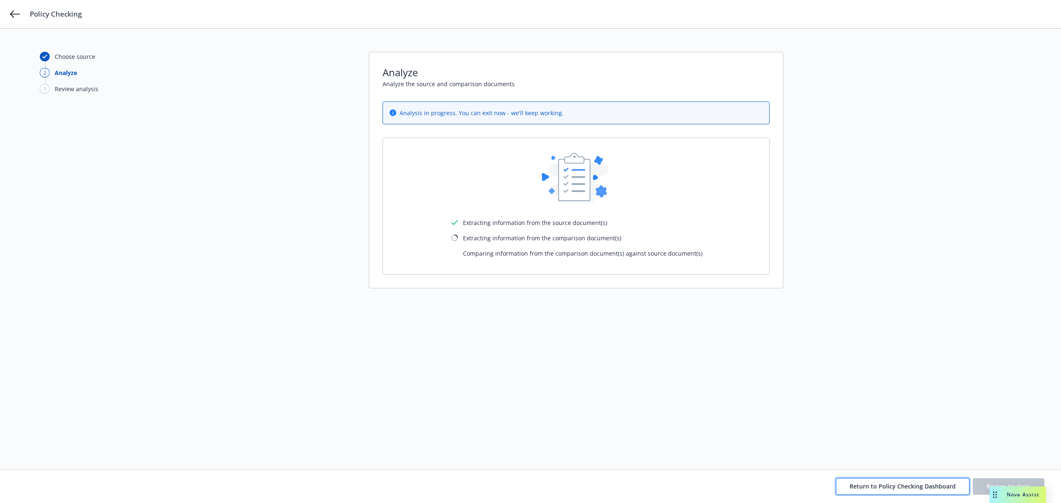
click at [928, 487] on span "Return to Policy Checking Dashboard" at bounding box center [902, 486] width 106 height 8
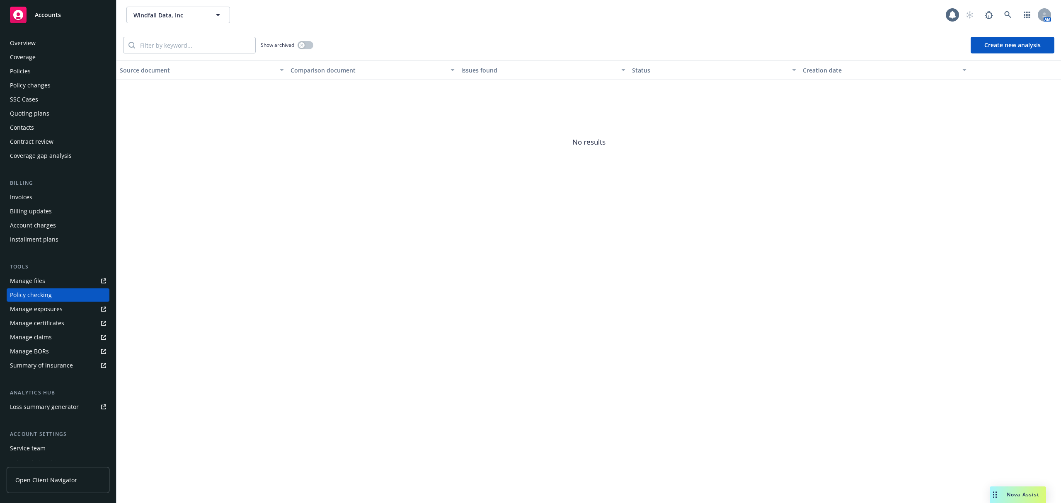
scroll to position [30, 0]
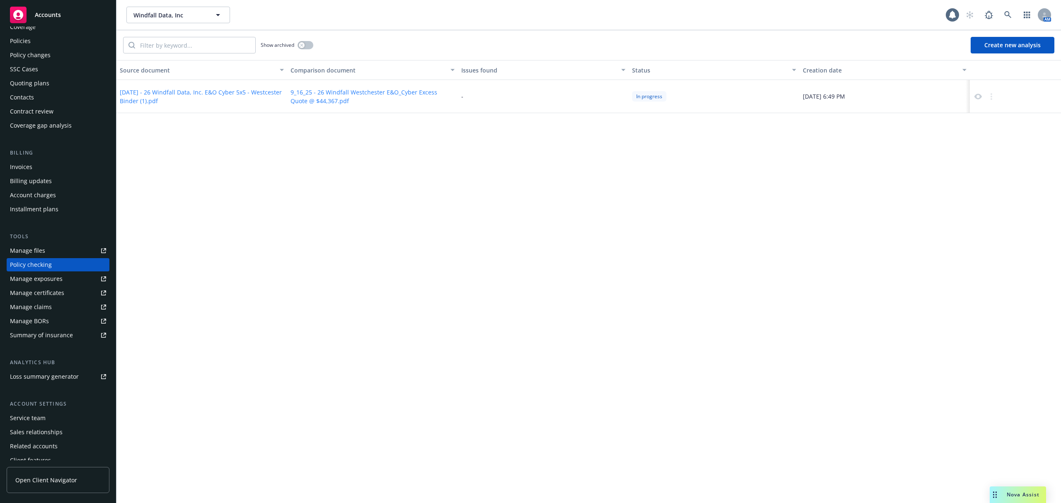
click at [39, 40] on div "Policies" at bounding box center [58, 40] width 96 height 13
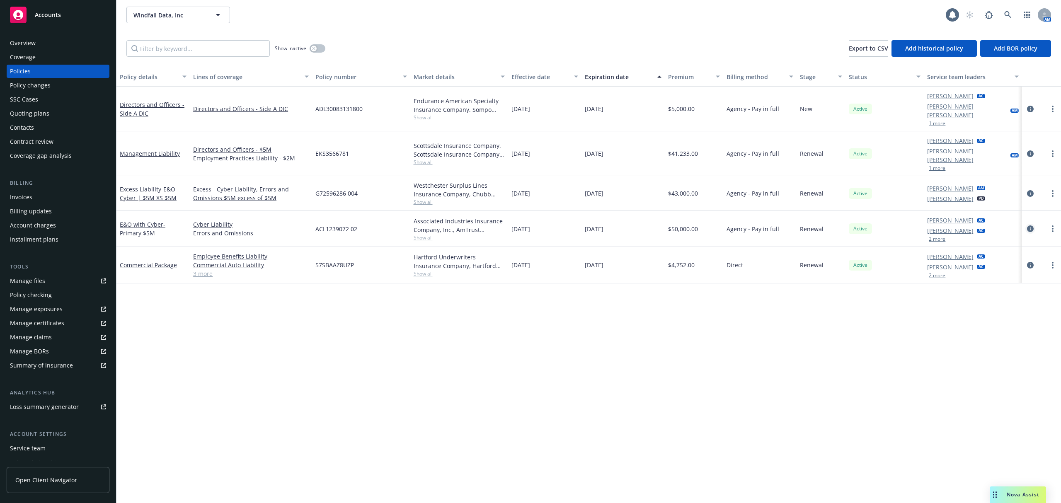
click at [1033, 225] on icon "circleInformation" at bounding box center [1030, 228] width 7 height 7
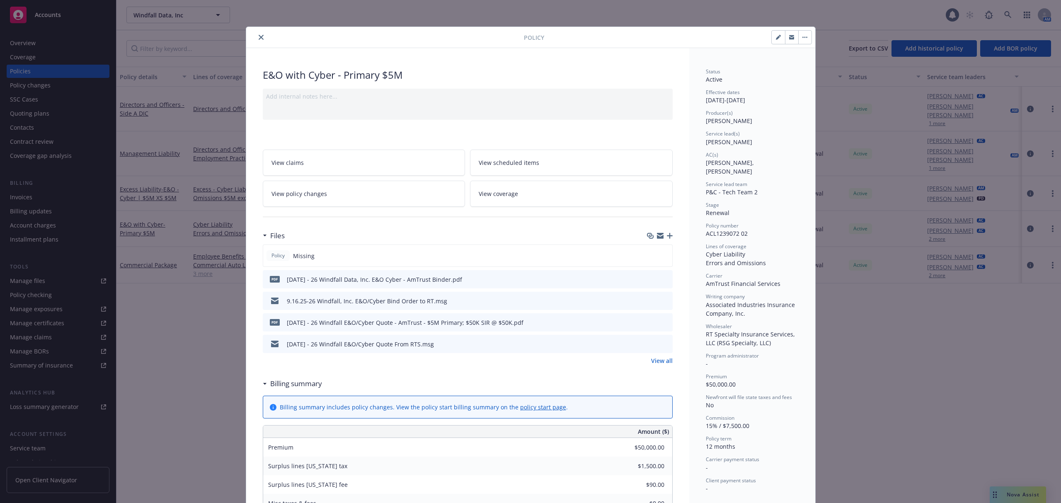
click at [648, 279] on icon "download file" at bounding box center [651, 279] width 7 height 7
click at [648, 322] on icon "download file" at bounding box center [650, 321] width 5 height 5
click at [256, 36] on button "close" at bounding box center [261, 37] width 10 height 10
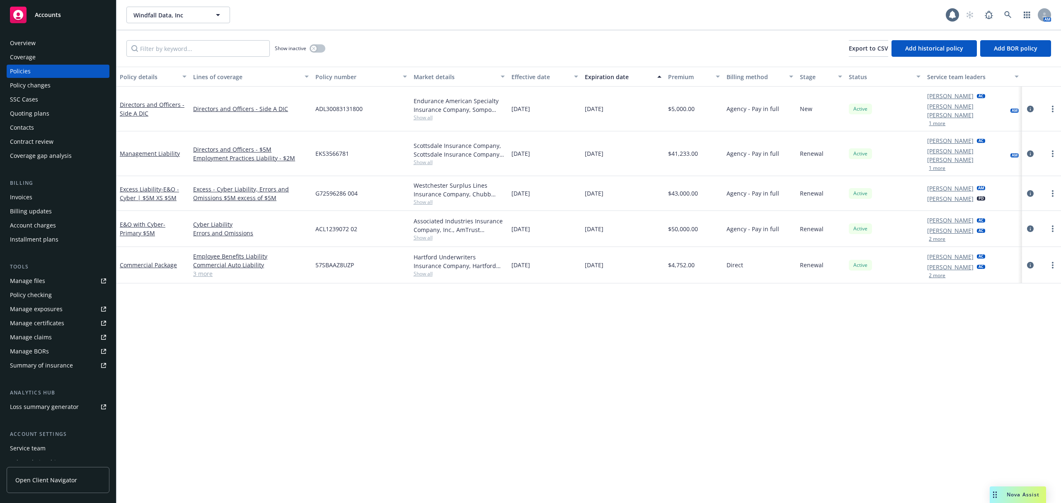
click at [57, 298] on div "Policy checking" at bounding box center [58, 294] width 96 height 13
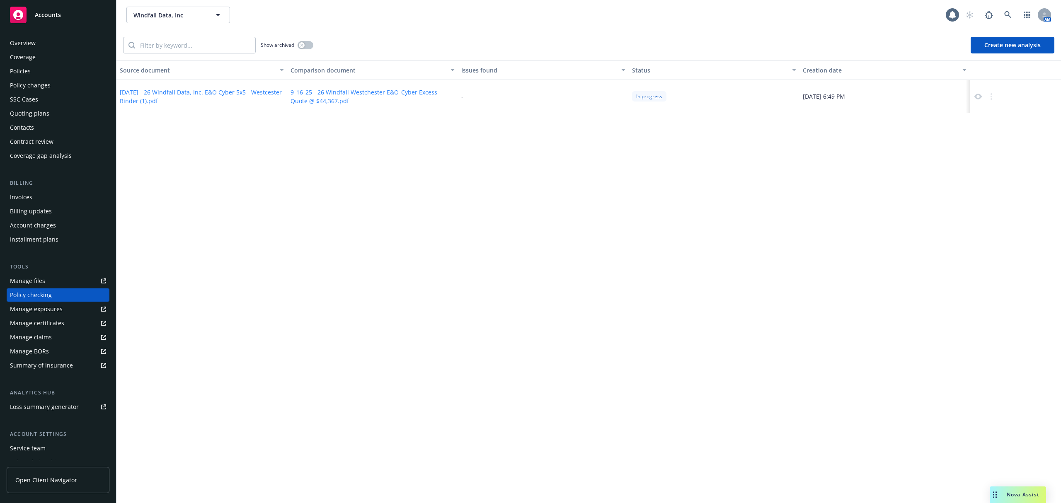
scroll to position [30, 0]
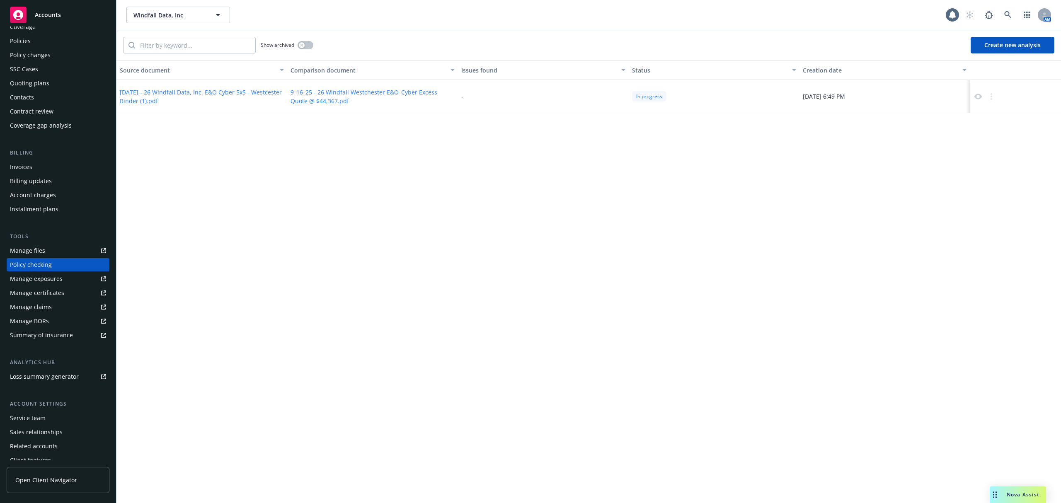
click at [1019, 46] on button "Create new analysis" at bounding box center [1012, 45] width 84 height 17
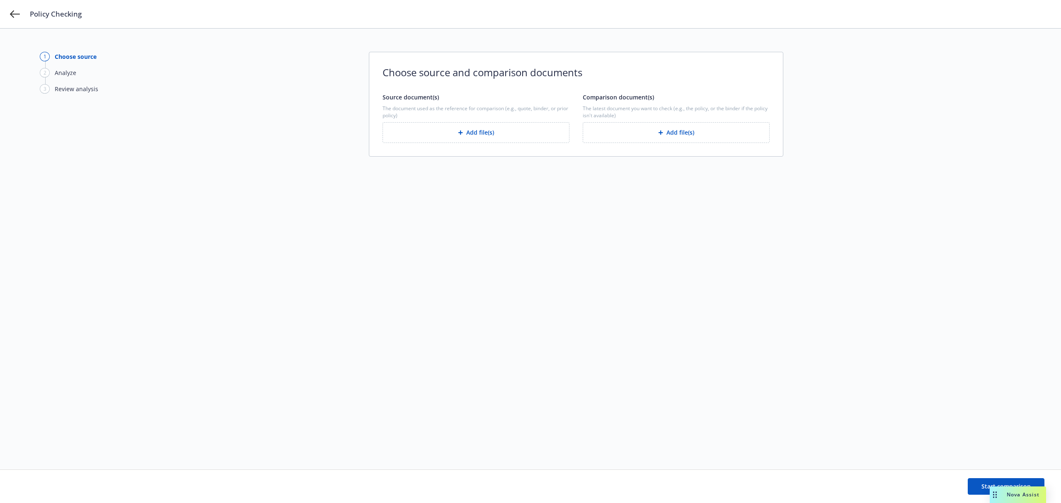
click at [525, 140] on button "Add file(s)" at bounding box center [475, 132] width 187 height 21
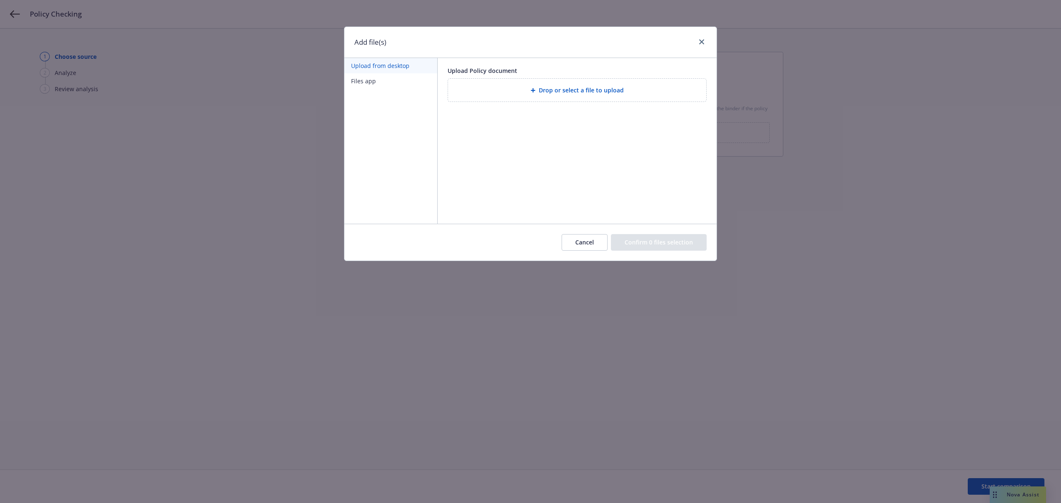
click at [503, 96] on div "Drop or select a file to upload" at bounding box center [577, 90] width 258 height 23
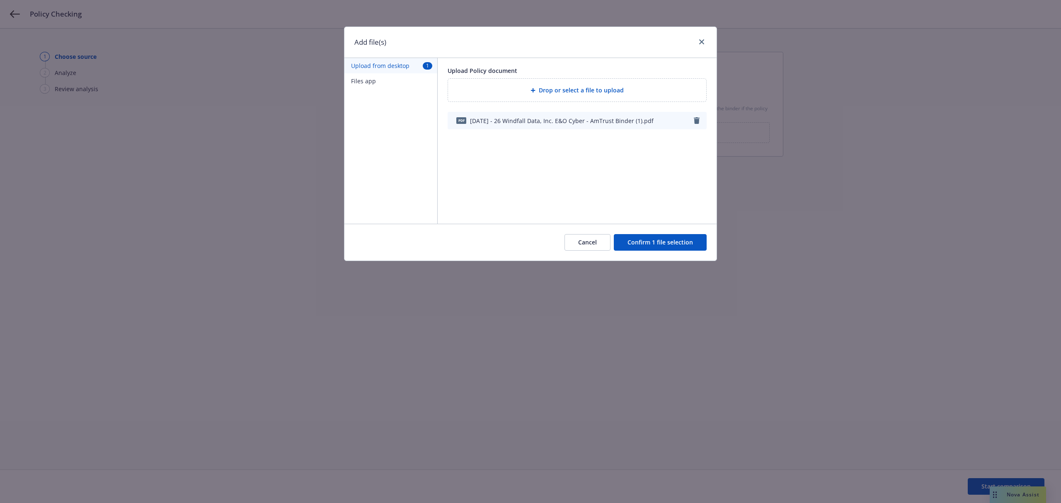
click at [660, 246] on button "Confirm 1 file selection" at bounding box center [660, 242] width 93 height 17
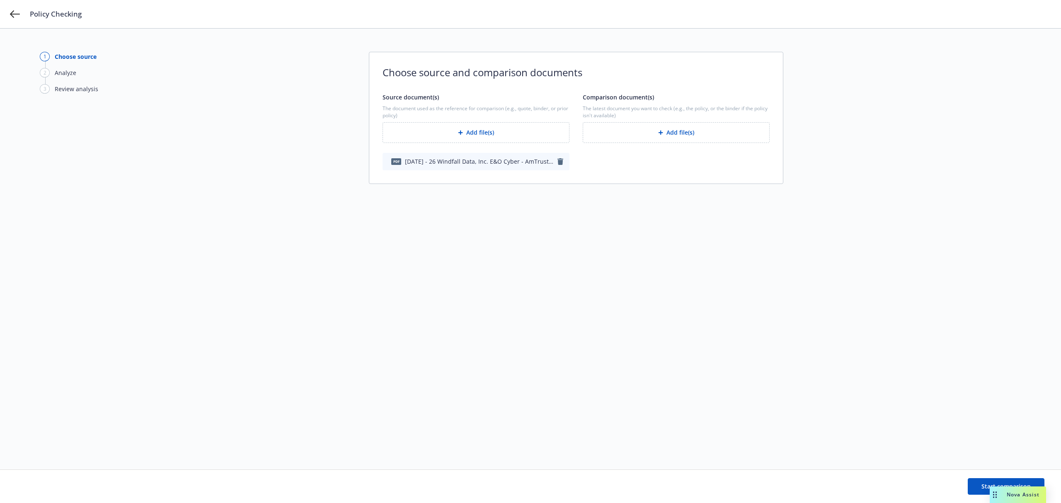
click at [638, 143] on button "Add file(s)" at bounding box center [676, 132] width 187 height 21
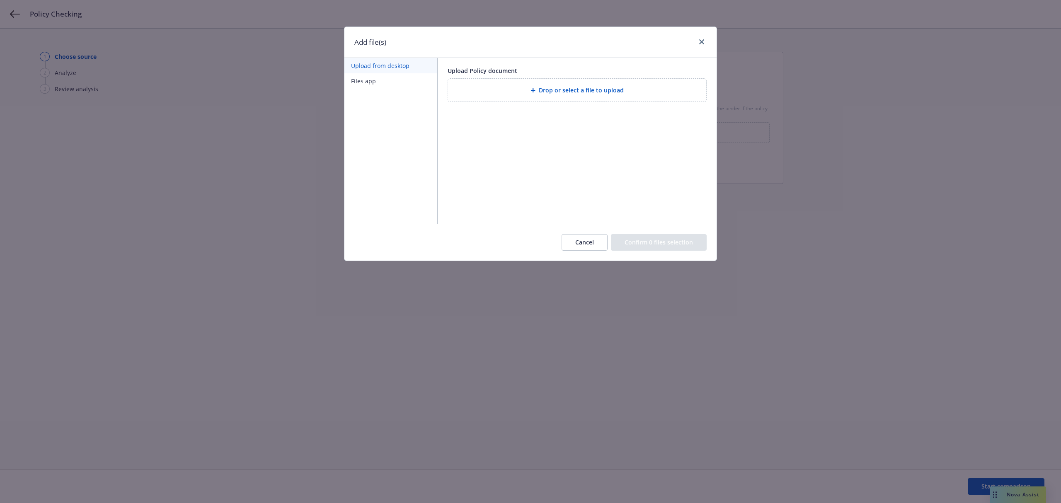
click at [571, 97] on div "Drop or select a file to upload" at bounding box center [577, 90] width 258 height 23
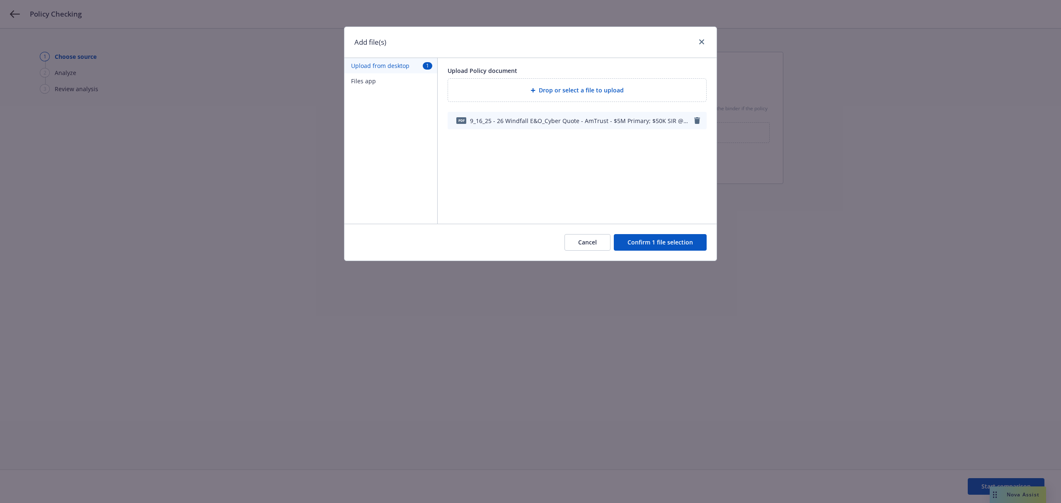
click at [663, 240] on button "Confirm 1 file selection" at bounding box center [660, 242] width 93 height 17
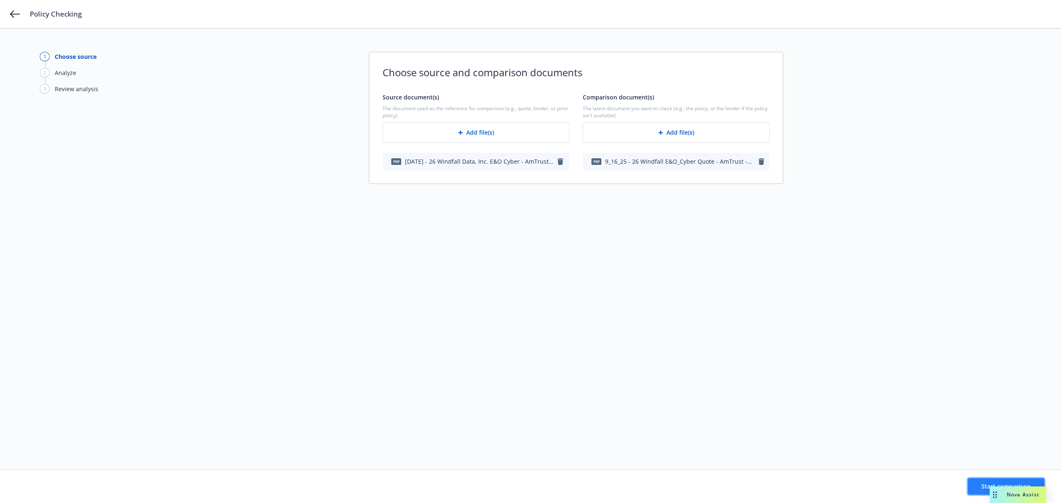
click at [973, 486] on button "Start comparison" at bounding box center [1006, 486] width 77 height 17
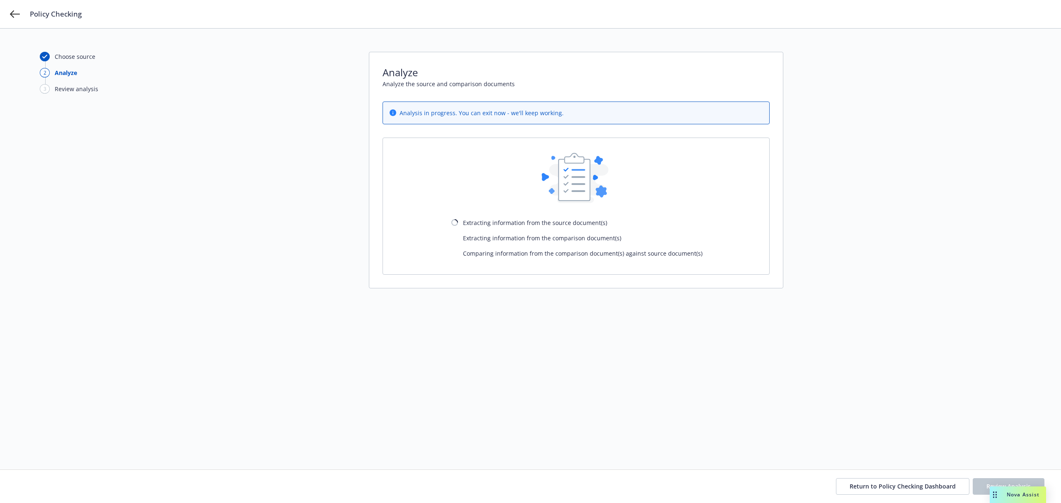
click at [883, 475] on div "Return to Policy Checking Dashboard Review Analysis" at bounding box center [530, 486] width 1061 height 33
click at [867, 487] on span "Return to Policy Checking Dashboard" at bounding box center [902, 486] width 106 height 8
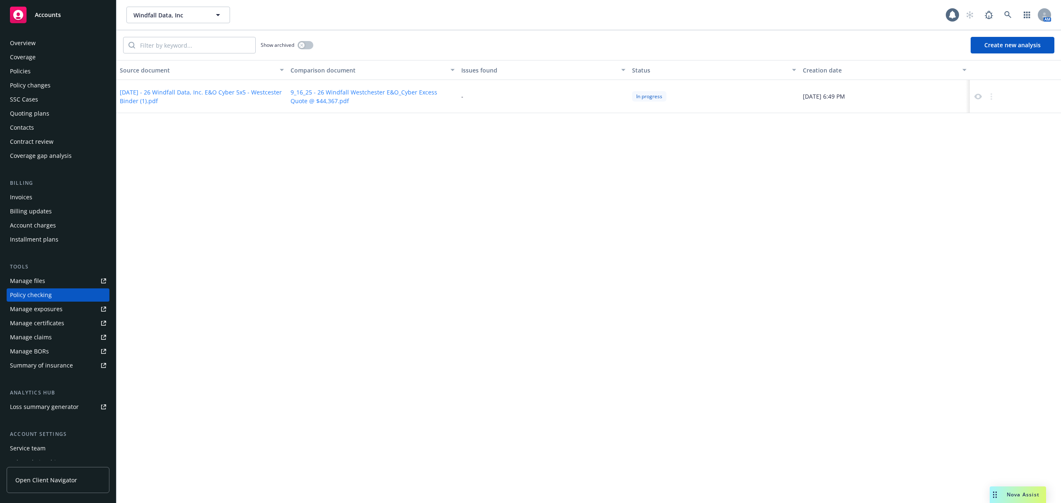
scroll to position [30, 0]
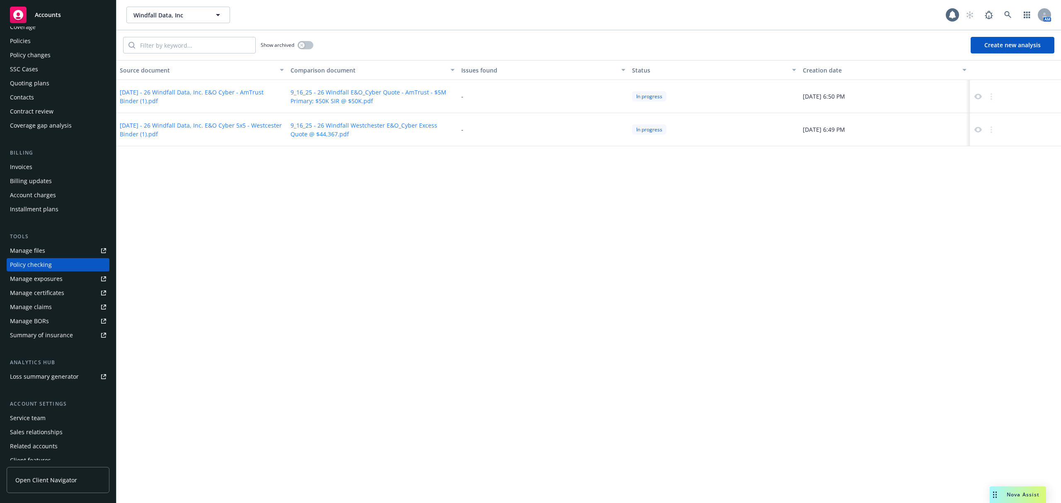
click at [52, 41] on div "Policies" at bounding box center [58, 40] width 96 height 13
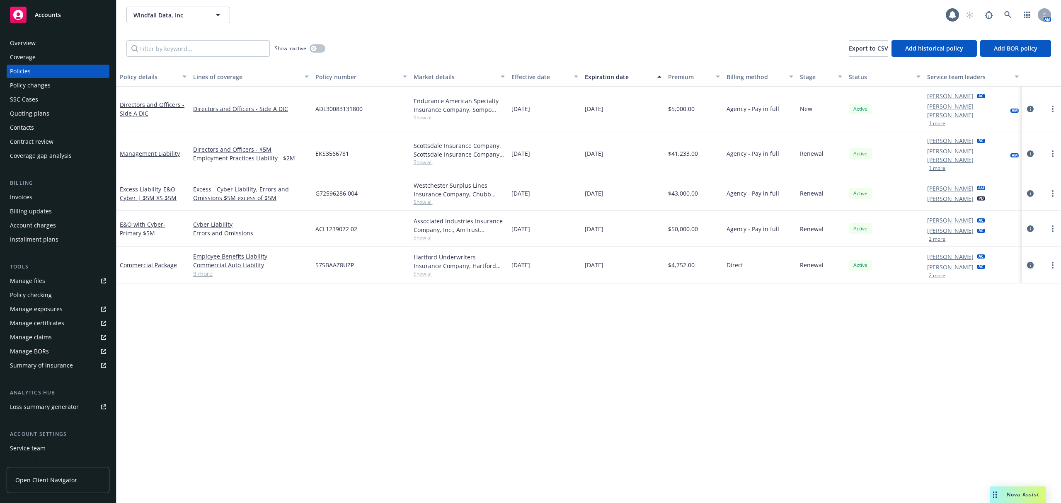
click at [1028, 262] on icon "circleInformation" at bounding box center [1030, 265] width 7 height 7
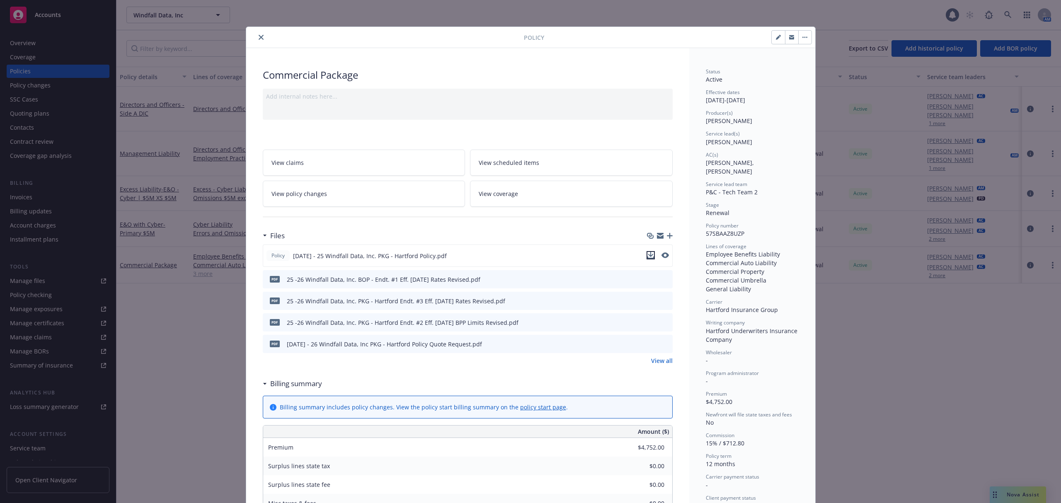
click at [648, 254] on icon "download file" at bounding box center [650, 255] width 7 height 7
click at [658, 363] on link "View all" at bounding box center [662, 360] width 22 height 9
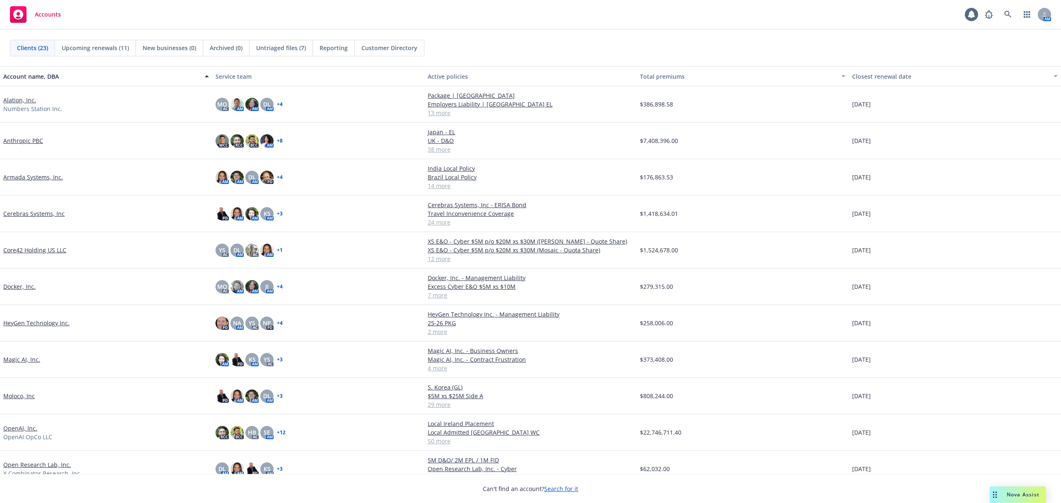
click at [31, 139] on link "Anthropic PBC" at bounding box center [23, 140] width 40 height 9
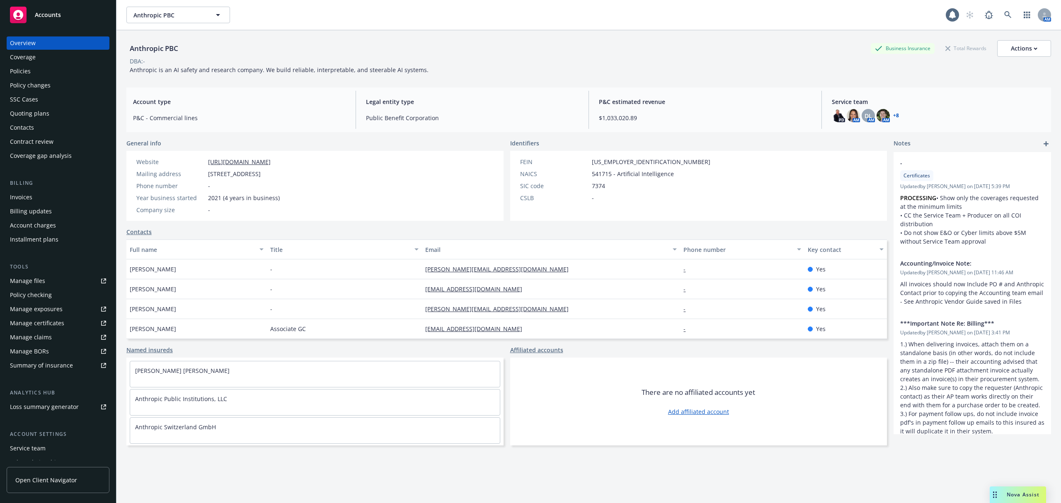
click at [44, 70] on div "Policies" at bounding box center [58, 71] width 96 height 13
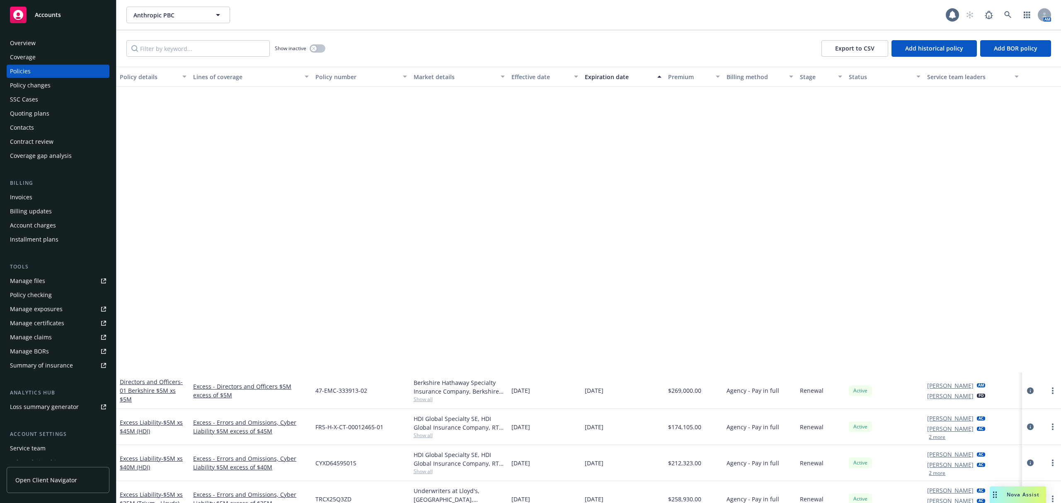
scroll to position [584, 0]
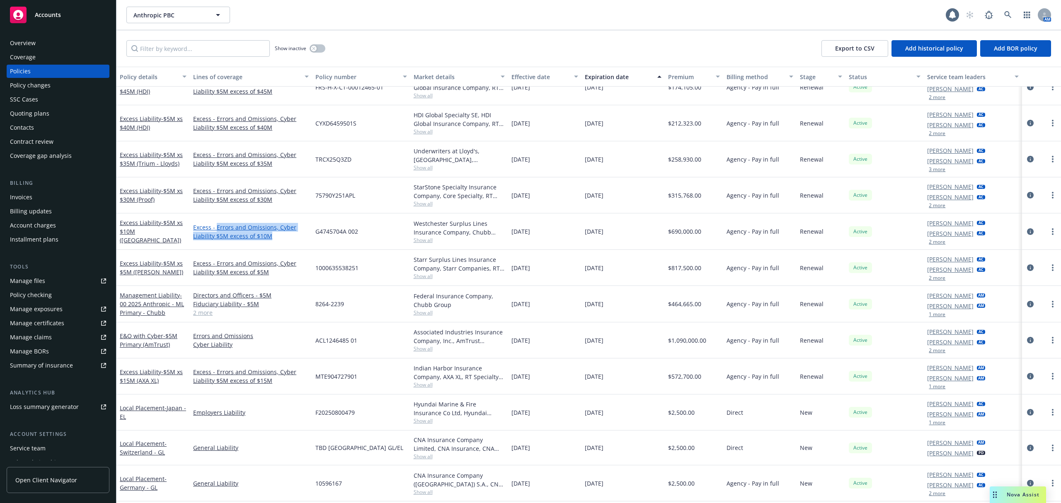
drag, startPoint x: 278, startPoint y: 240, endPoint x: 216, endPoint y: 229, distance: 63.5
click at [216, 229] on link "Excess - Errors and Omissions, Cyber Liability $5M excess of $10M" at bounding box center [251, 231] width 116 height 17
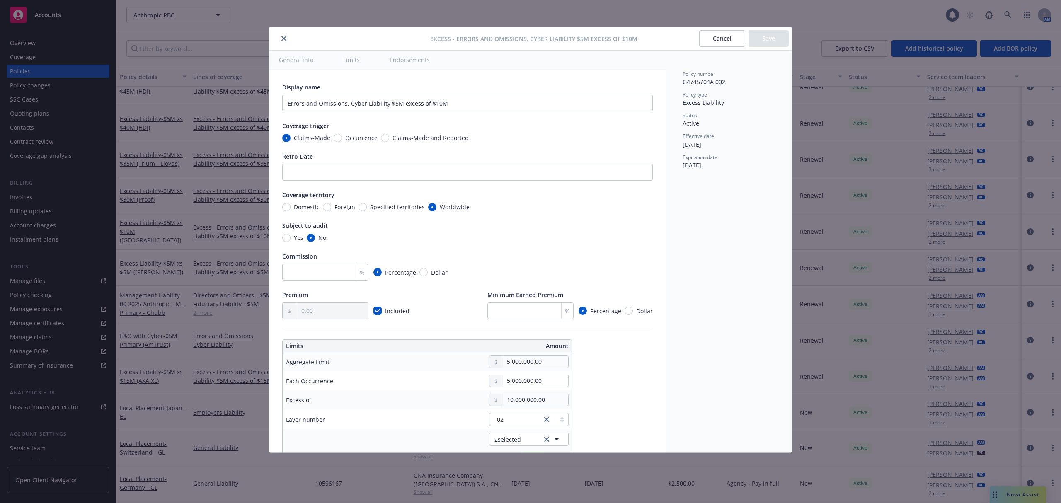
type textarea "x"
drag, startPoint x: 467, startPoint y: 103, endPoint x: 220, endPoint y: 104, distance: 247.0
click at [220, 104] on div "Excess - Errors and Omissions, Cyber Liability $5M excess of $10M Cancel Save G…" at bounding box center [530, 251] width 1061 height 503
click at [286, 36] on icon "close" at bounding box center [283, 38] width 5 height 5
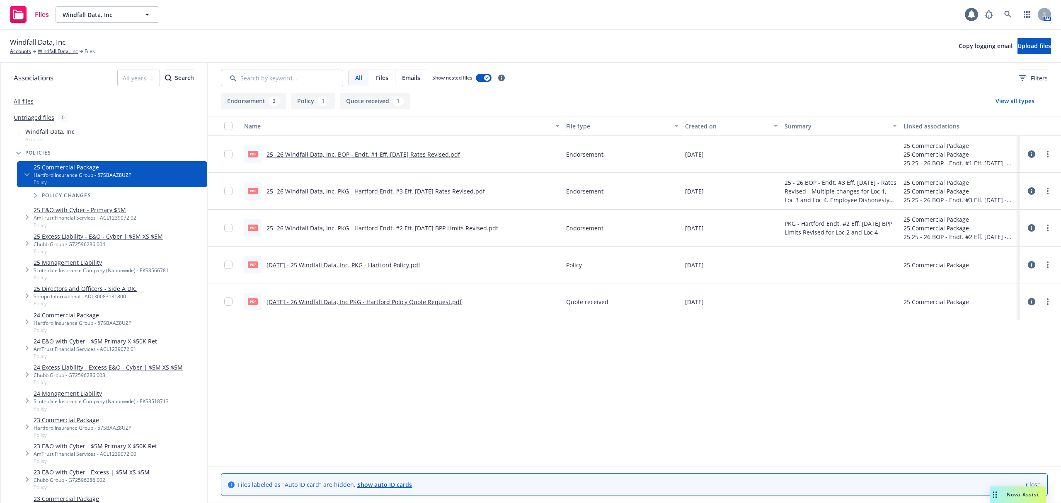
click at [337, 300] on link "9.16.25 - 26 Windfall Data, Inc PKG - Hartford Policy Quote Request.pdf" at bounding box center [363, 302] width 195 height 8
